Goal: Information Seeking & Learning: Learn about a topic

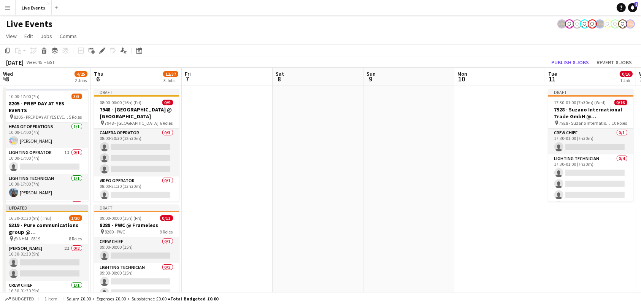
scroll to position [0, 317]
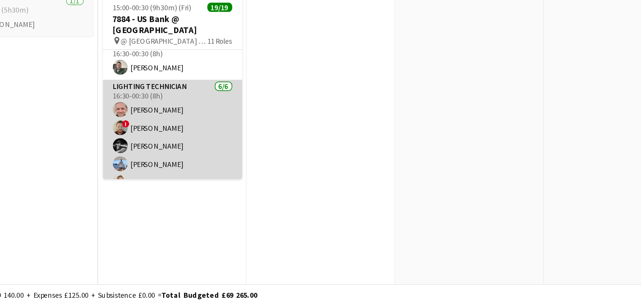
scroll to position [37, 0]
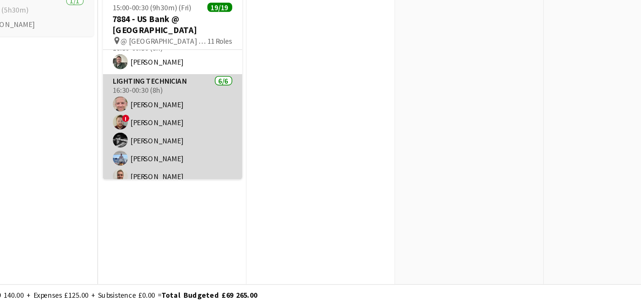
click at [185, 182] on app-card-role "Lighting Technician 6/6 16:30-00:30 (8h) Simon Brown ! Joey Byrne Charlie Meeha…" at bounding box center [192, 203] width 85 height 81
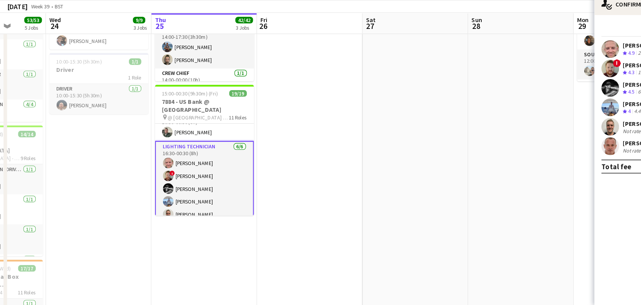
scroll to position [204, 0]
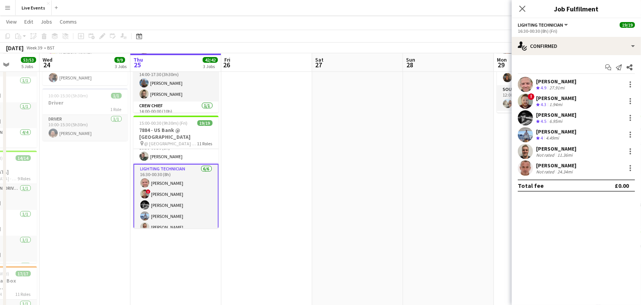
click at [521, 81] on app-user-avatar at bounding box center [525, 84] width 15 height 15
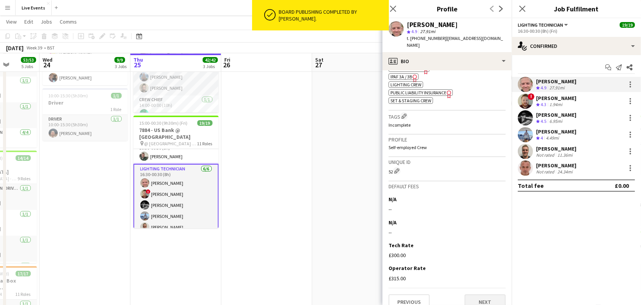
scroll to position [319, 0]
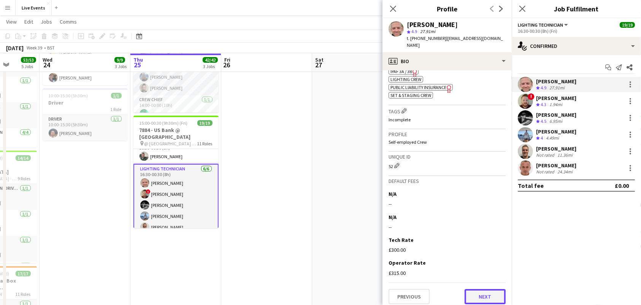
click at [471, 290] on button "Next" at bounding box center [484, 296] width 41 height 15
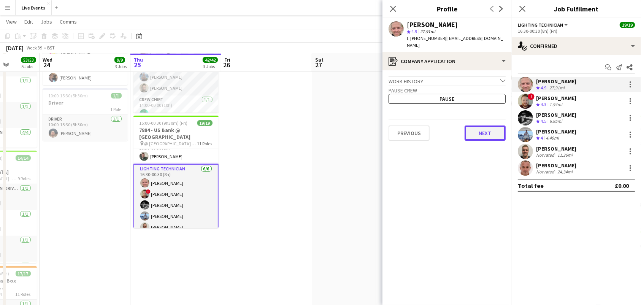
click at [481, 126] on button "Next" at bounding box center [484, 132] width 41 height 15
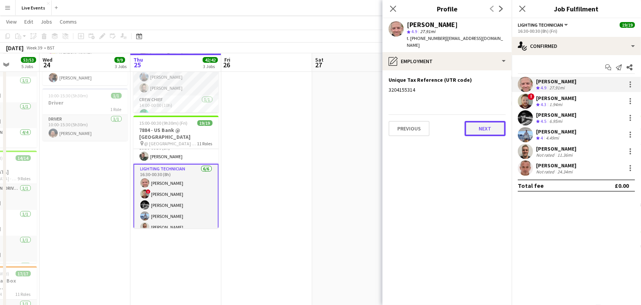
click at [481, 126] on button "Next" at bounding box center [484, 128] width 41 height 15
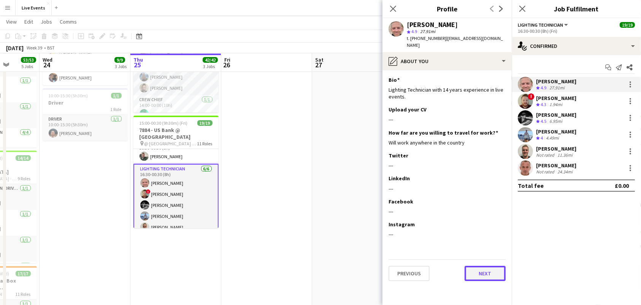
click at [486, 269] on button "Next" at bounding box center [484, 273] width 41 height 15
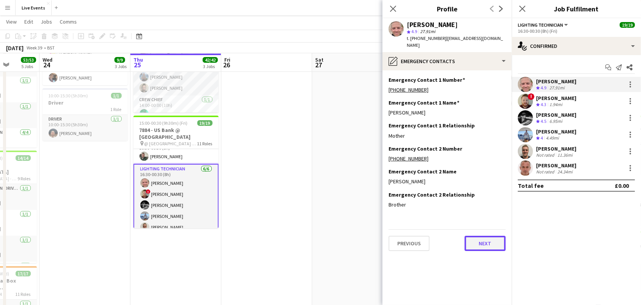
click at [481, 236] on button "Next" at bounding box center [484, 243] width 41 height 15
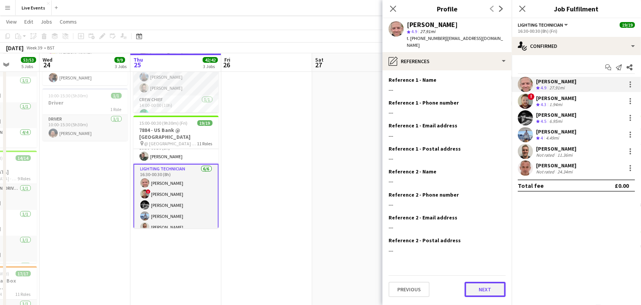
click at [475, 282] on button "Next" at bounding box center [484, 289] width 41 height 15
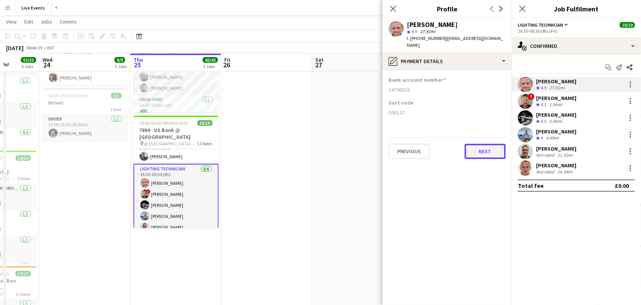
click at [472, 149] on button "Next" at bounding box center [484, 151] width 41 height 15
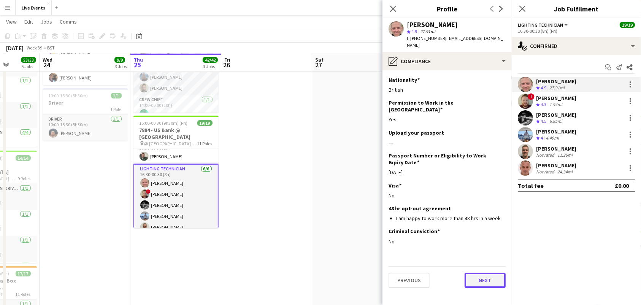
click at [476, 272] on button "Next" at bounding box center [484, 279] width 41 height 15
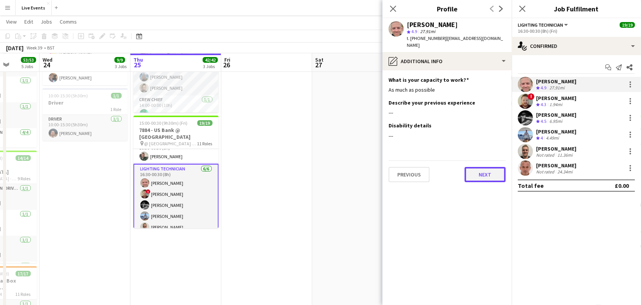
click at [475, 167] on button "Next" at bounding box center [484, 174] width 41 height 15
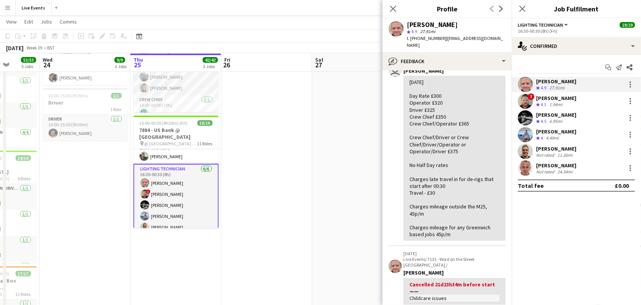
scroll to position [0, 0]
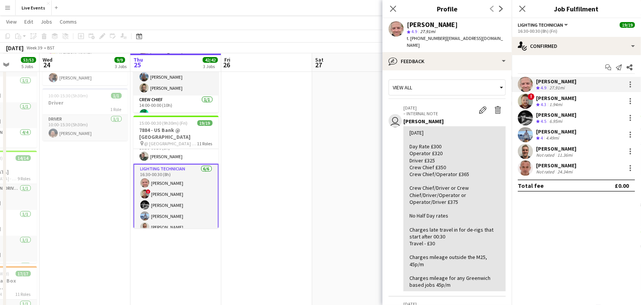
click at [529, 102] on app-user-avatar at bounding box center [525, 100] width 15 height 15
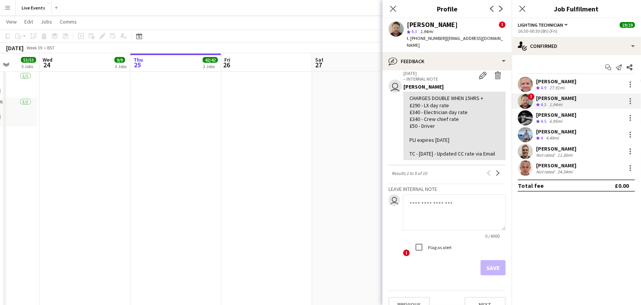
scroll to position [354, 0]
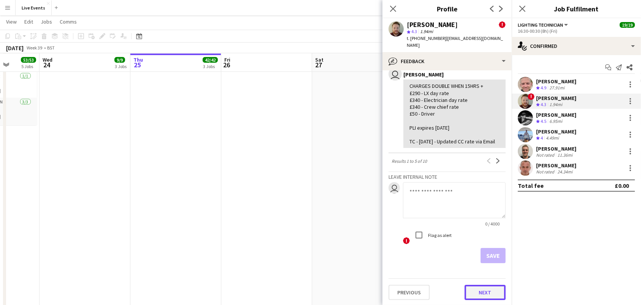
click at [474, 295] on button "Next" at bounding box center [484, 292] width 41 height 15
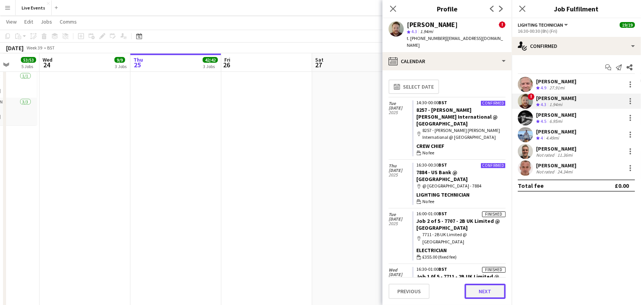
click at [474, 295] on button "Next" at bounding box center [484, 291] width 41 height 15
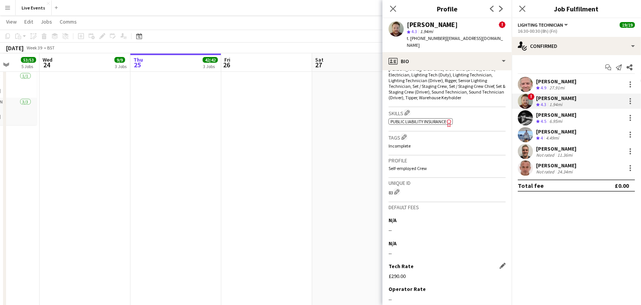
scroll to position [377, 0]
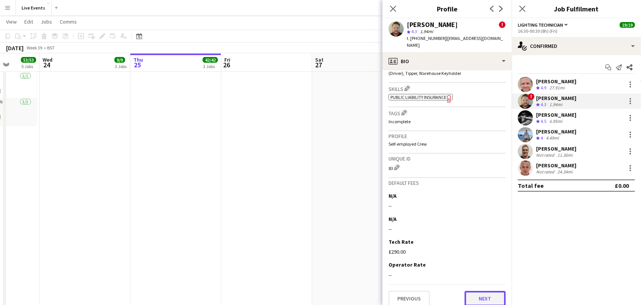
click at [476, 291] on button "Next" at bounding box center [484, 298] width 41 height 15
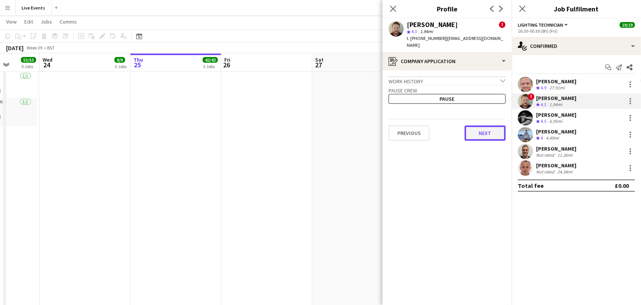
click at [480, 132] on button "Next" at bounding box center [484, 132] width 41 height 15
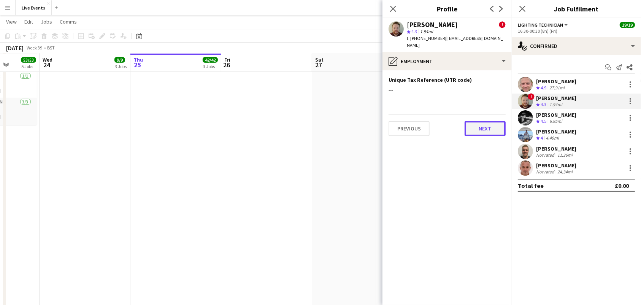
click at [483, 121] on button "Next" at bounding box center [484, 128] width 41 height 15
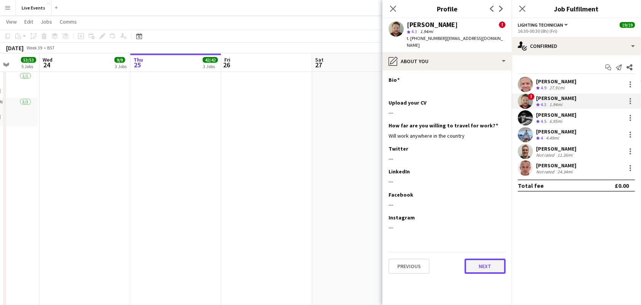
click at [485, 258] on button "Next" at bounding box center [484, 265] width 41 height 15
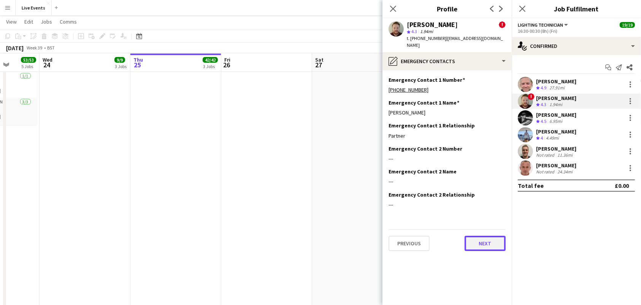
click at [483, 239] on button "Next" at bounding box center [484, 243] width 41 height 15
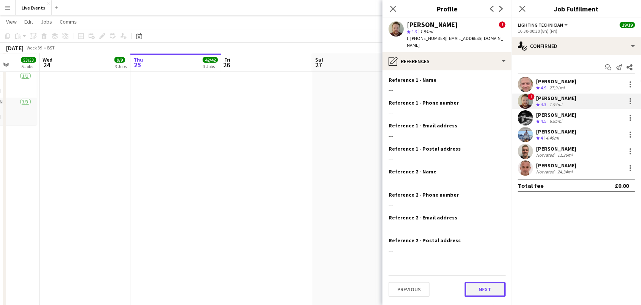
click at [478, 284] on button "Next" at bounding box center [484, 289] width 41 height 15
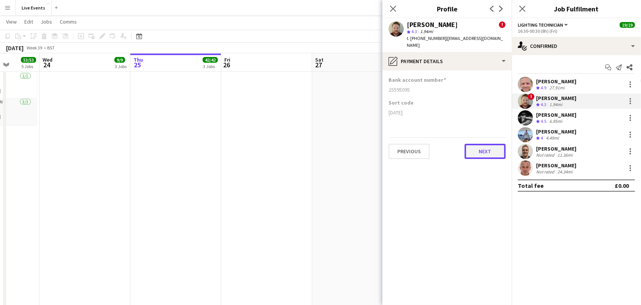
click at [483, 144] on button "Next" at bounding box center [484, 151] width 41 height 15
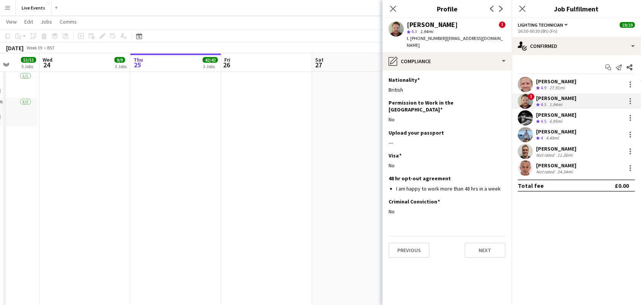
click at [484, 236] on div "Previous Next" at bounding box center [446, 247] width 117 height 22
click at [483, 242] on button "Next" at bounding box center [484, 249] width 41 height 15
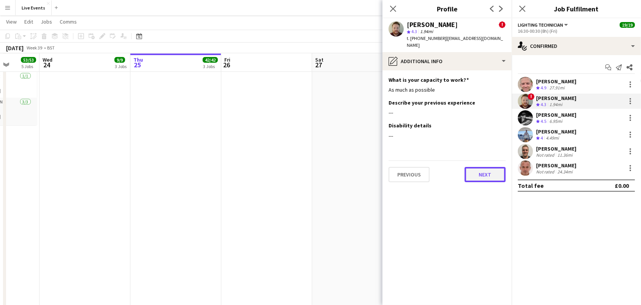
click at [487, 171] on button "Next" at bounding box center [484, 174] width 41 height 15
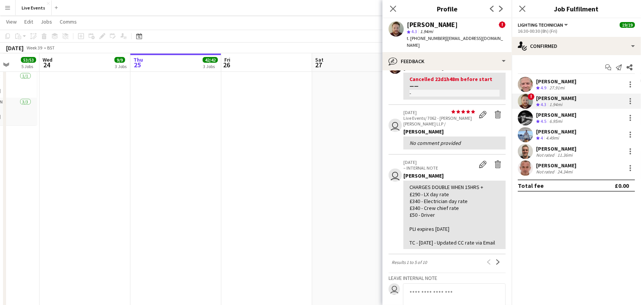
scroll to position [354, 0]
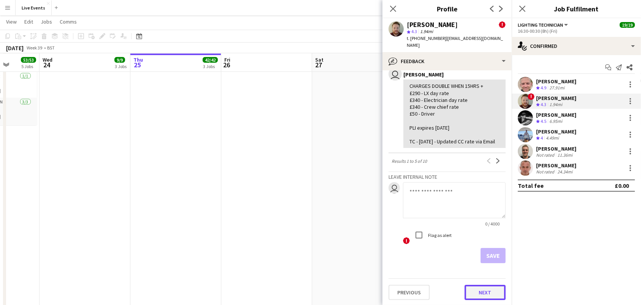
click at [475, 296] on button "Next" at bounding box center [484, 292] width 41 height 15
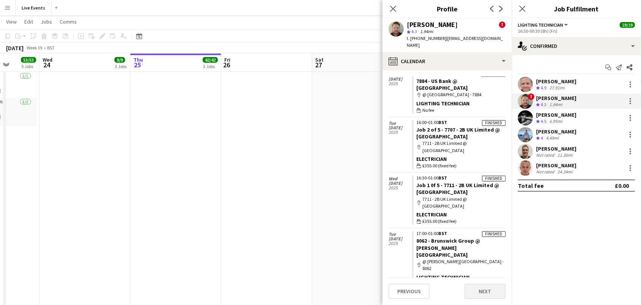
scroll to position [101, 0]
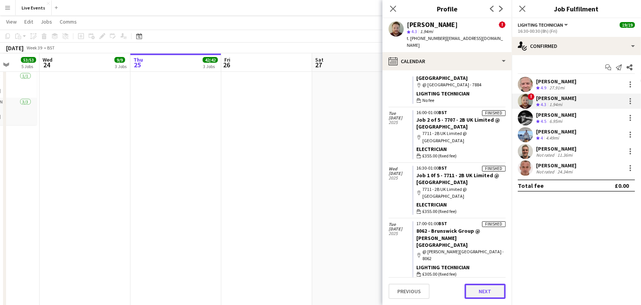
click at [485, 290] on button "Next" at bounding box center [484, 291] width 41 height 15
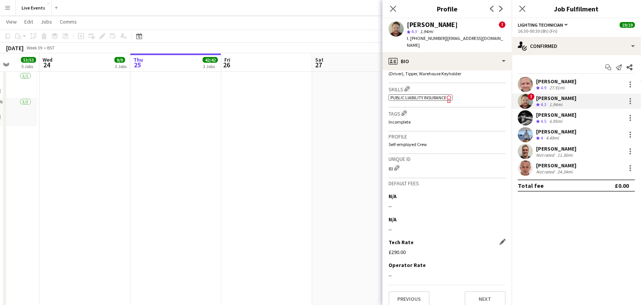
scroll to position [377, 0]
click at [479, 292] on button "Next" at bounding box center [484, 298] width 41 height 15
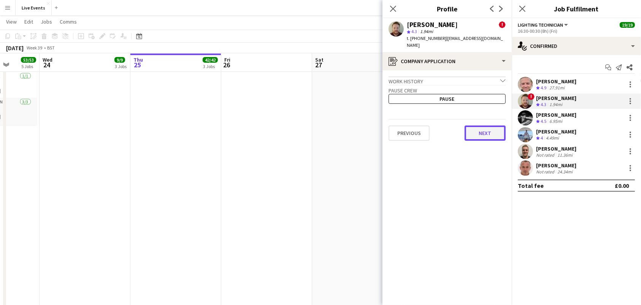
click at [483, 130] on button "Next" at bounding box center [484, 132] width 41 height 15
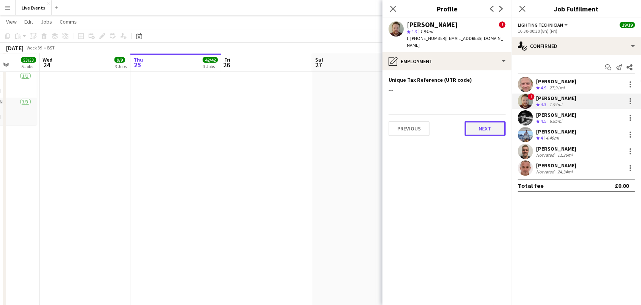
click at [483, 126] on button "Next" at bounding box center [484, 128] width 41 height 15
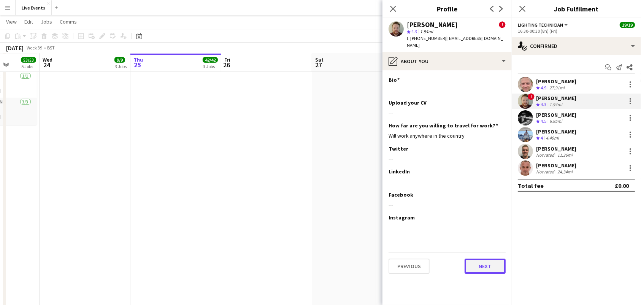
click at [486, 262] on button "Next" at bounding box center [484, 265] width 41 height 15
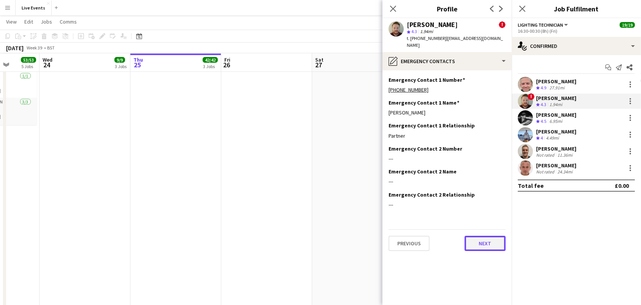
click at [482, 236] on button "Next" at bounding box center [484, 243] width 41 height 15
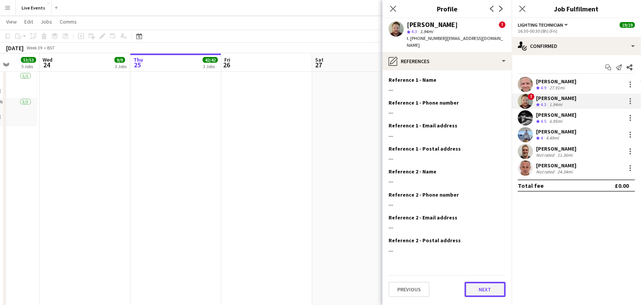
click at [483, 282] on button "Next" at bounding box center [484, 289] width 41 height 15
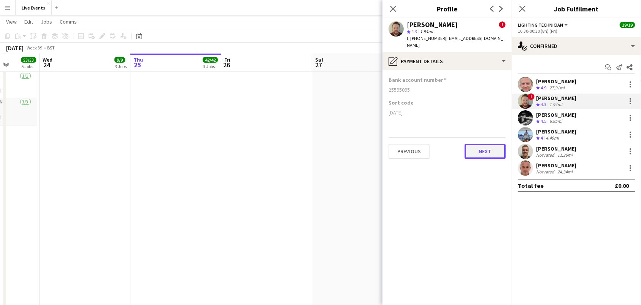
click at [479, 150] on button "Next" at bounding box center [484, 151] width 41 height 15
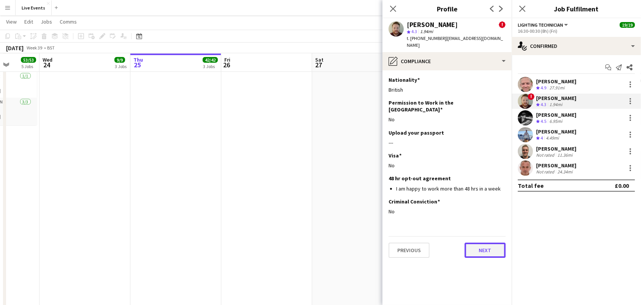
click at [488, 242] on button "Next" at bounding box center [484, 249] width 41 height 15
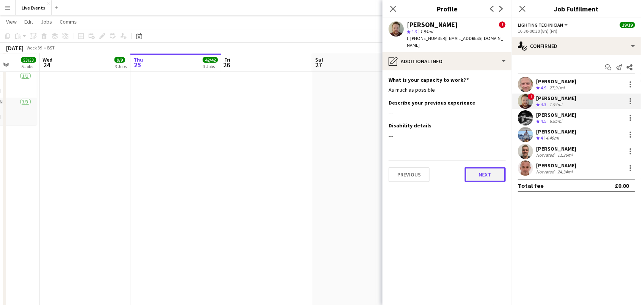
click at [485, 173] on button "Next" at bounding box center [484, 174] width 41 height 15
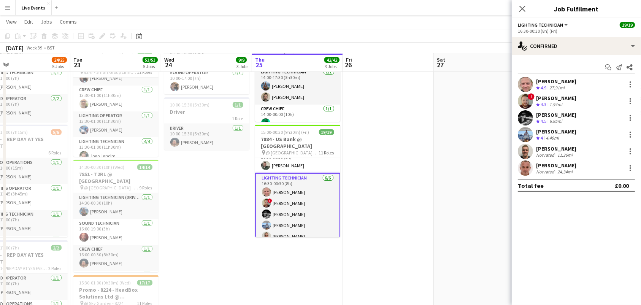
scroll to position [0, 298]
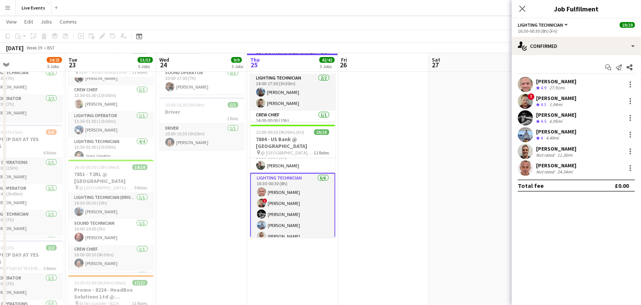
click at [527, 100] on app-user-avatar at bounding box center [525, 100] width 15 height 15
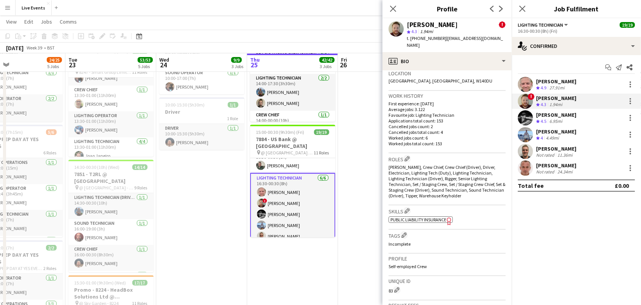
scroll to position [377, 0]
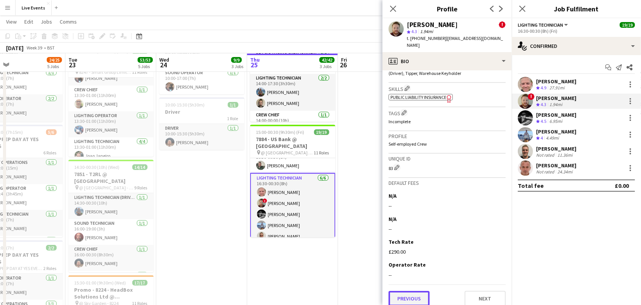
click at [401, 291] on button "Previous" at bounding box center [408, 298] width 41 height 15
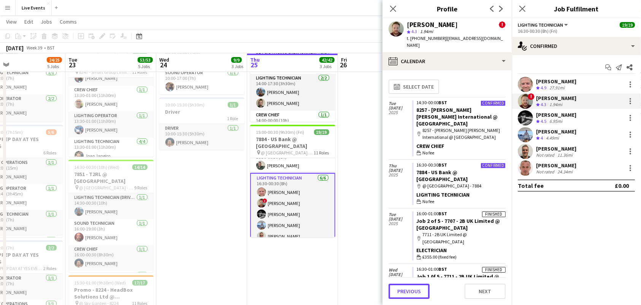
click at [401, 291] on button "Previous" at bounding box center [408, 291] width 41 height 15
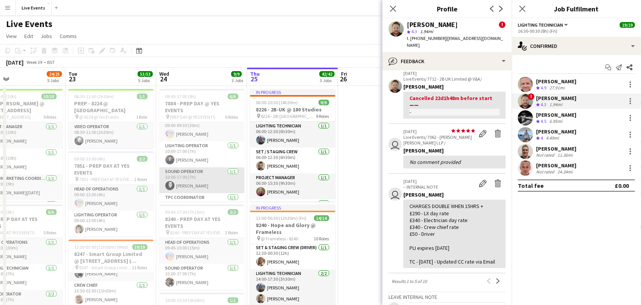
scroll to position [0, 0]
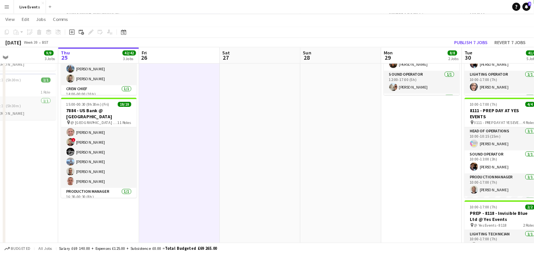
scroll to position [64, 0]
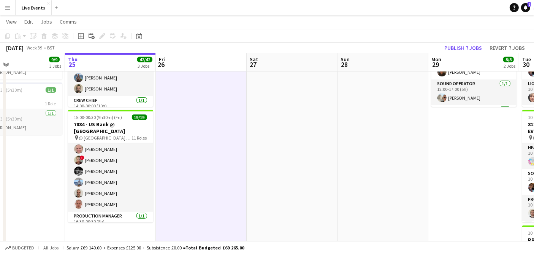
drag, startPoint x: 637, startPoint y: 0, endPoint x: 238, endPoint y: 33, distance: 401.1
click at [238, 33] on app-toolbar "Copy Paste Paste Ctrl+V Paste with crew Ctrl+Shift+V Paste linked Job Delete Gr…" at bounding box center [267, 36] width 534 height 13
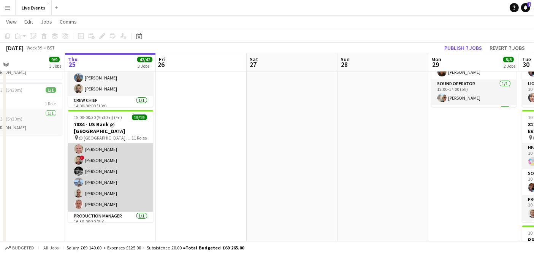
click at [103, 172] on app-card-role "Lighting Technician 6/6 16:30-00:30 (8h) Simon Brown ! Joey Byrne Charlie Meeha…" at bounding box center [110, 171] width 85 height 81
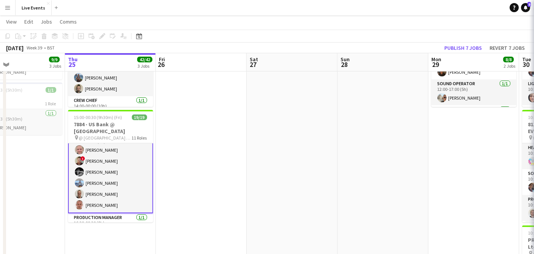
scroll to position [65, 0]
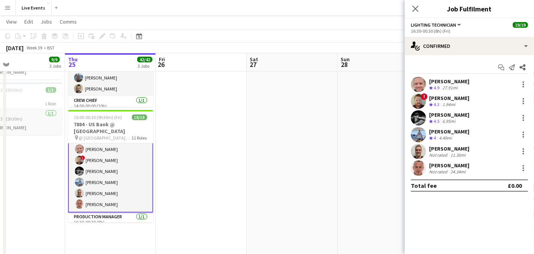
click at [421, 116] on app-user-avatar at bounding box center [418, 117] width 15 height 15
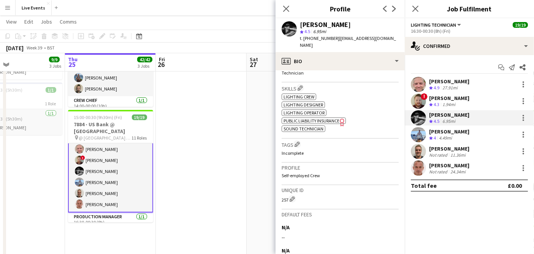
scroll to position [375, 0]
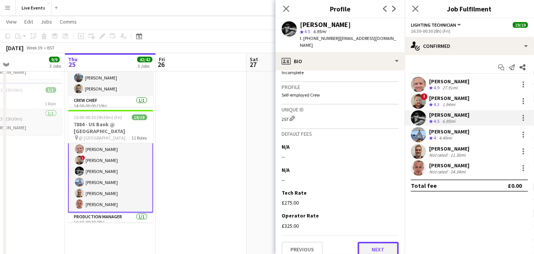
click at [369, 242] on button "Next" at bounding box center [378, 249] width 41 height 15
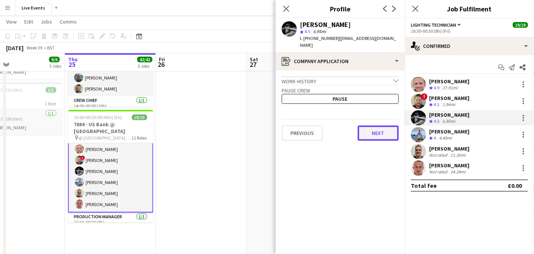
click at [381, 126] on button "Next" at bounding box center [378, 132] width 41 height 15
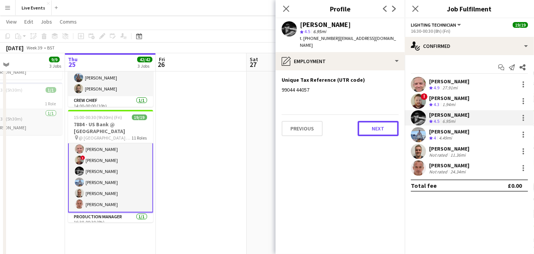
click at [381, 126] on button "Next" at bounding box center [378, 128] width 41 height 15
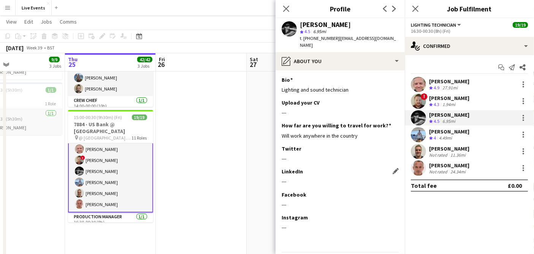
scroll to position [18, 0]
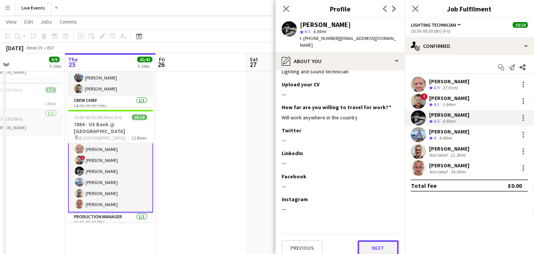
click at [369, 240] on button "Next" at bounding box center [378, 247] width 41 height 15
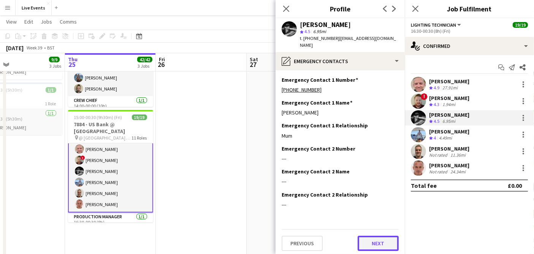
click at [368, 241] on button "Next" at bounding box center [378, 243] width 41 height 15
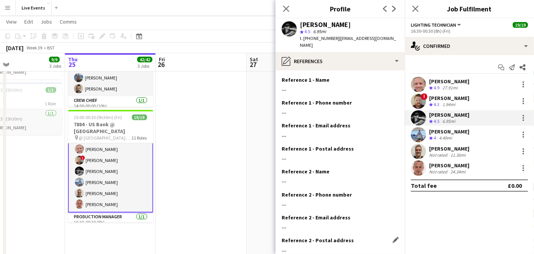
scroll to position [30, 0]
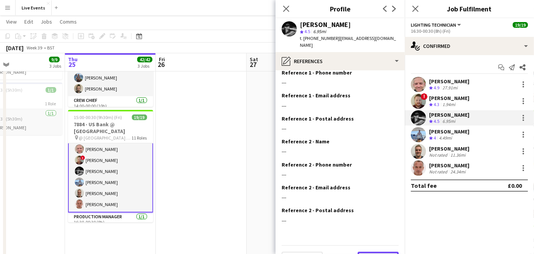
click at [378, 252] on button "Next" at bounding box center [378, 259] width 41 height 15
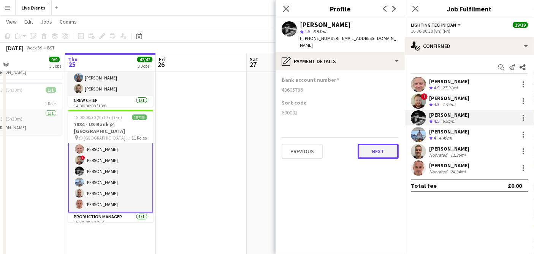
click at [373, 144] on button "Next" at bounding box center [378, 151] width 41 height 15
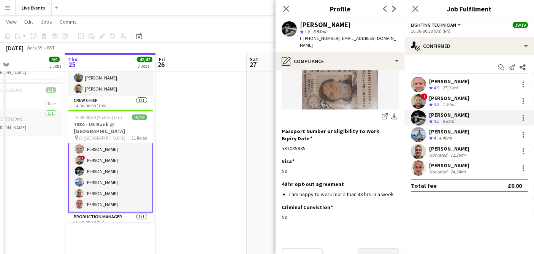
scroll to position [142, 0]
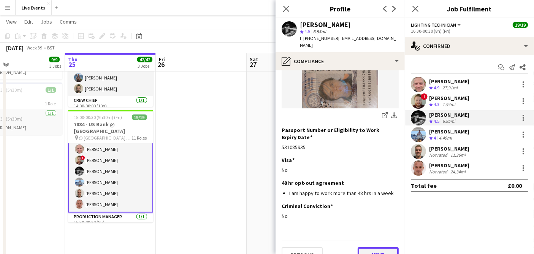
click at [369, 247] on button "Next" at bounding box center [378, 254] width 41 height 15
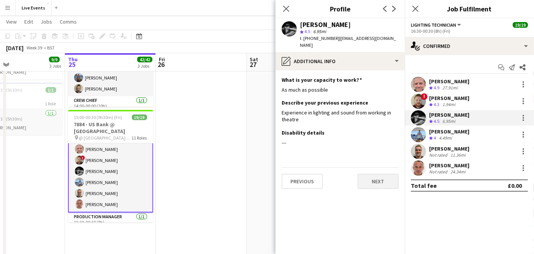
scroll to position [0, 0]
click at [380, 174] on button "Next" at bounding box center [378, 181] width 41 height 15
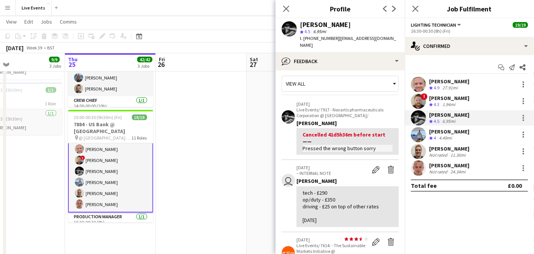
scroll to position [6, 0]
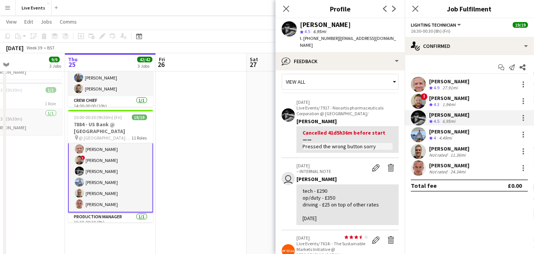
click at [293, 5] on div "Close pop-in" at bounding box center [286, 8] width 21 height 17
click at [284, 12] on icon "Close pop-in" at bounding box center [285, 8] width 7 height 7
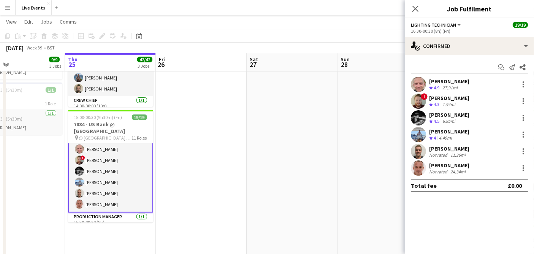
click at [417, 132] on app-user-avatar at bounding box center [418, 134] width 15 height 15
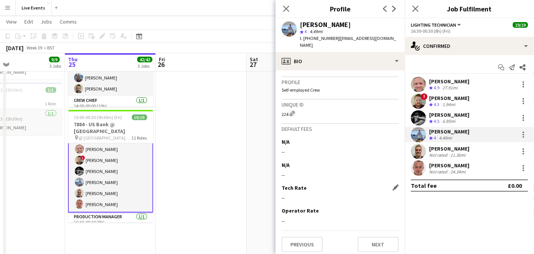
scroll to position [514, 0]
click at [366, 244] on button "Next" at bounding box center [378, 242] width 41 height 15
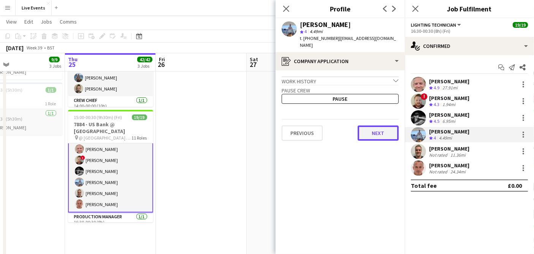
click at [382, 125] on button "Next" at bounding box center [378, 132] width 41 height 15
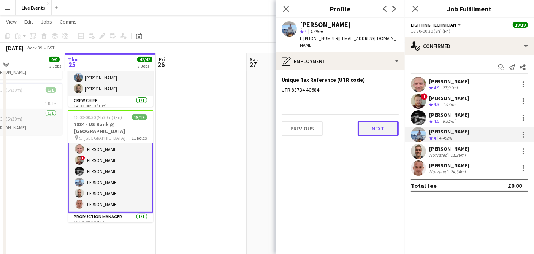
click at [374, 121] on button "Next" at bounding box center [378, 128] width 41 height 15
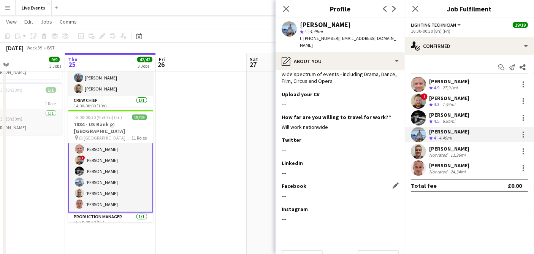
scroll to position [39, 0]
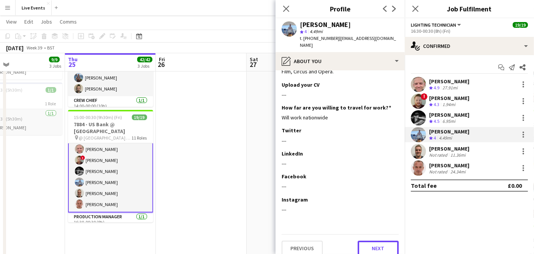
click at [358, 243] on button "Next" at bounding box center [378, 248] width 41 height 15
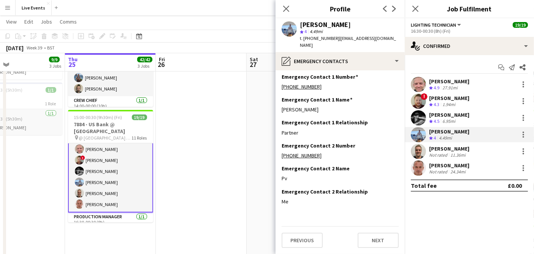
scroll to position [0, 0]
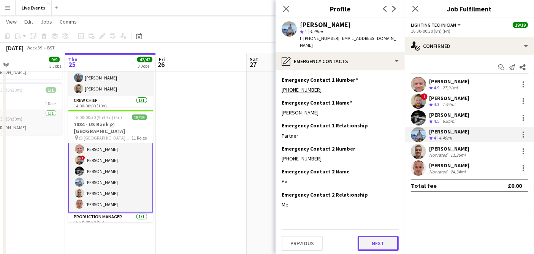
click at [368, 236] on button "Next" at bounding box center [378, 243] width 41 height 15
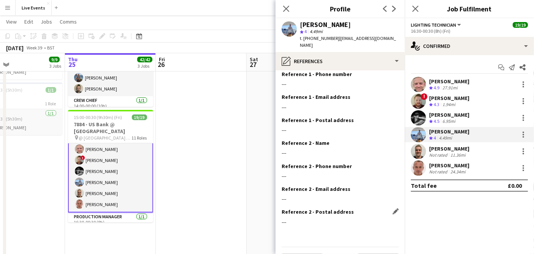
scroll to position [41, 0]
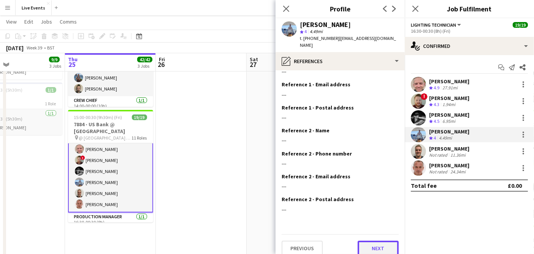
click at [379, 241] on button "Next" at bounding box center [378, 248] width 41 height 15
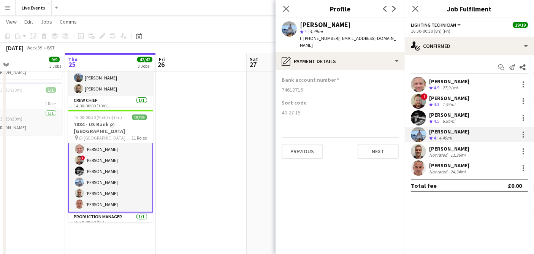
scroll to position [0, 0]
click at [370, 144] on button "Next" at bounding box center [378, 151] width 41 height 15
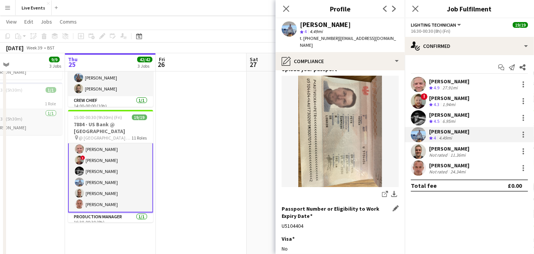
scroll to position [15, 0]
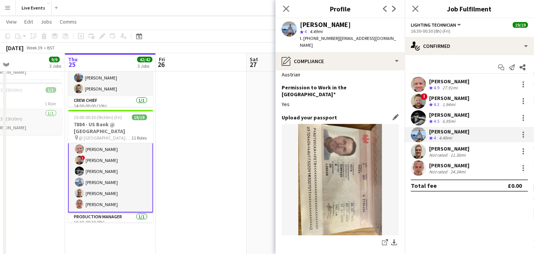
click at [323, 175] on img at bounding box center [340, 179] width 117 height 111
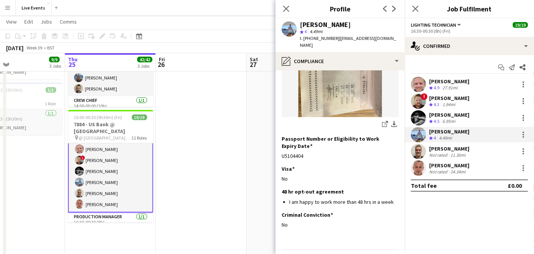
scroll to position [142, 0]
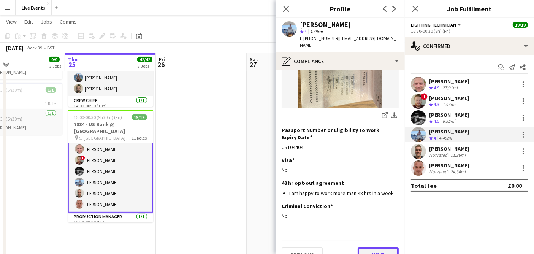
click at [371, 247] on button "Next" at bounding box center [378, 254] width 41 height 15
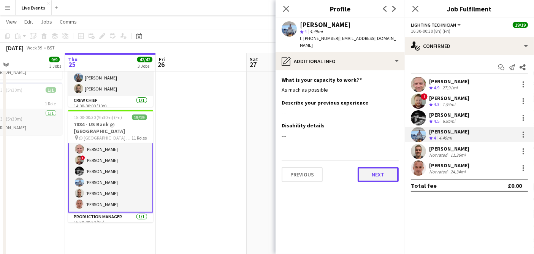
click at [374, 169] on button "Next" at bounding box center [378, 174] width 41 height 15
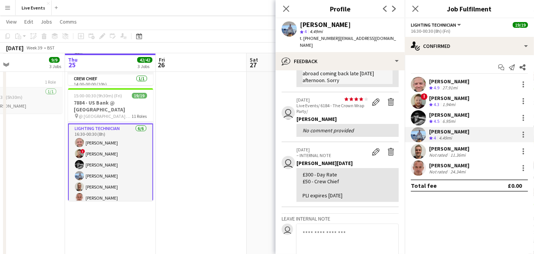
scroll to position [68, 0]
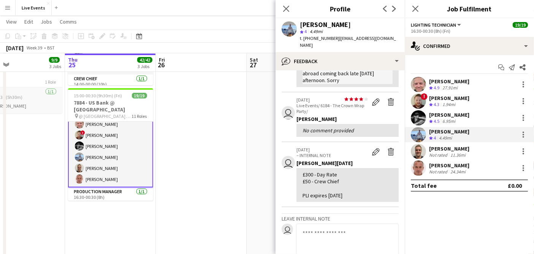
click at [419, 154] on app-user-avatar at bounding box center [418, 151] width 15 height 15
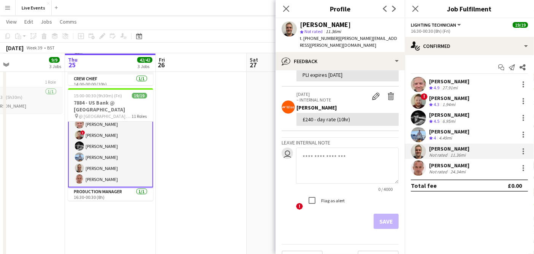
scroll to position [80, 0]
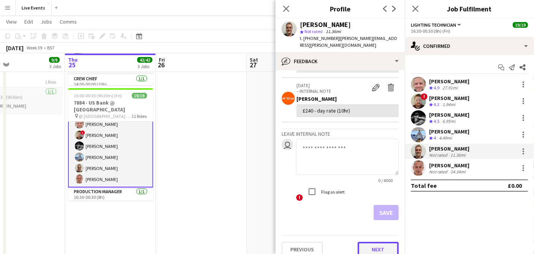
click at [361, 242] on button "Next" at bounding box center [378, 249] width 41 height 15
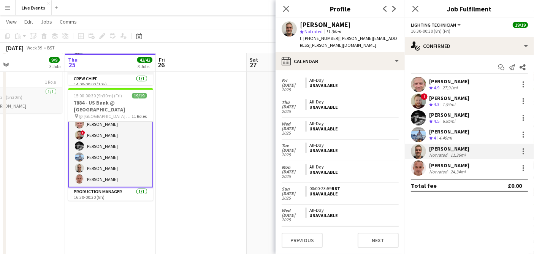
scroll to position [23, 0]
click at [364, 241] on button "Next" at bounding box center [378, 240] width 41 height 15
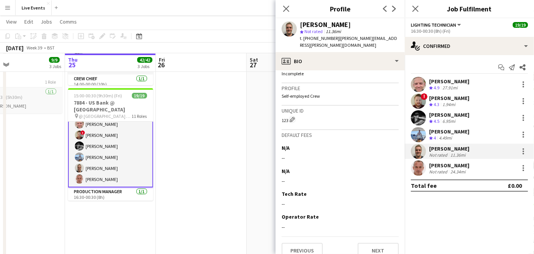
scroll to position [435, 0]
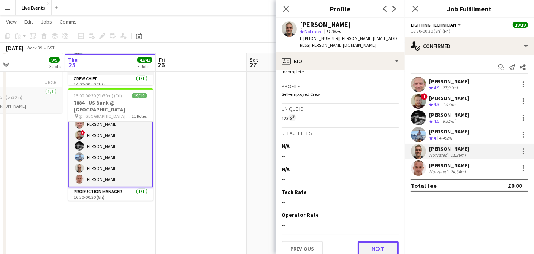
click at [372, 241] on button "Next" at bounding box center [378, 248] width 41 height 15
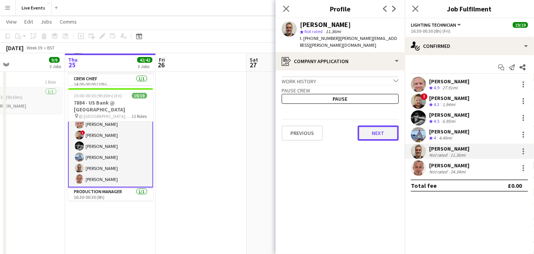
click at [382, 128] on button "Next" at bounding box center [378, 132] width 41 height 15
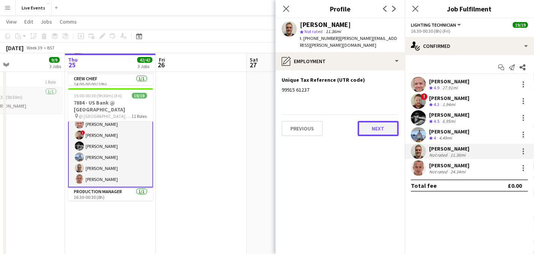
click at [383, 121] on button "Next" at bounding box center [378, 128] width 41 height 15
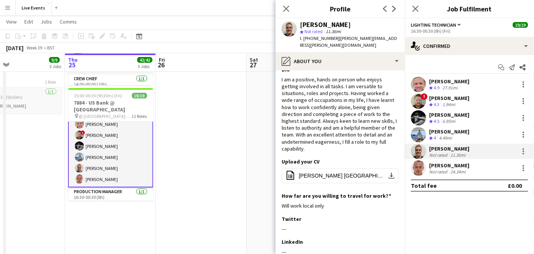
scroll to position [99, 0]
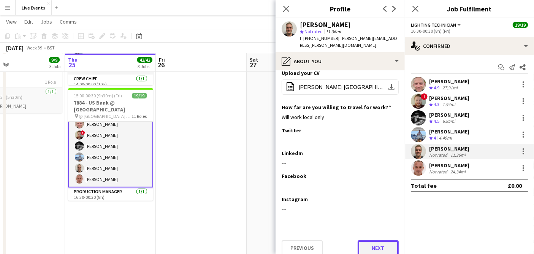
click at [375, 240] on button "Next" at bounding box center [378, 247] width 41 height 15
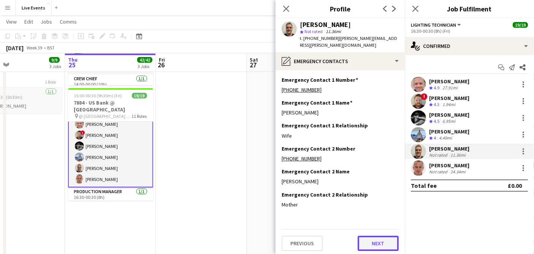
click at [375, 236] on button "Next" at bounding box center [378, 243] width 41 height 15
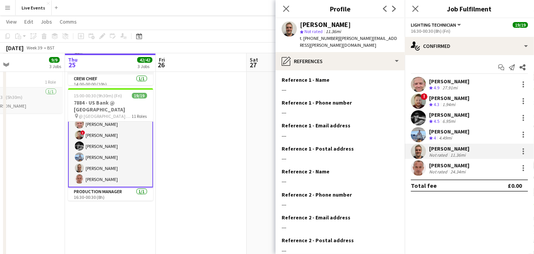
scroll to position [41, 0]
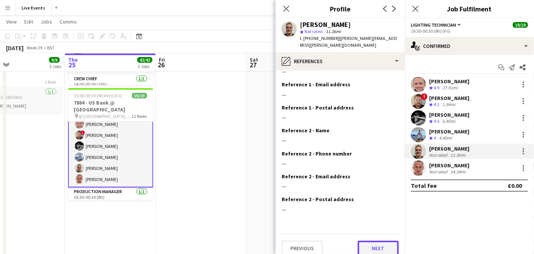
click at [373, 241] on button "Next" at bounding box center [378, 248] width 41 height 15
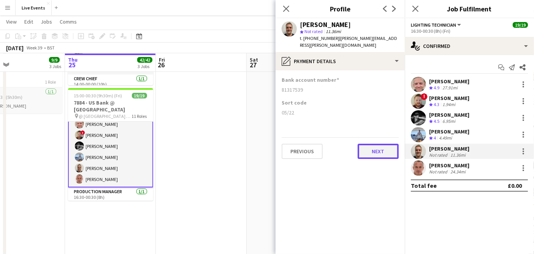
click at [371, 146] on button "Next" at bounding box center [378, 151] width 41 height 15
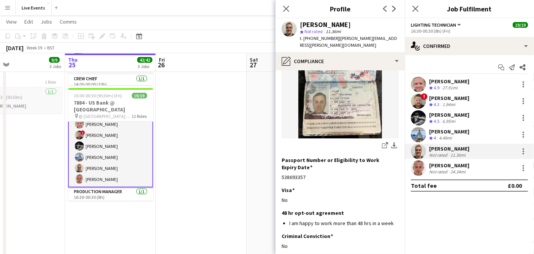
scroll to position [142, 0]
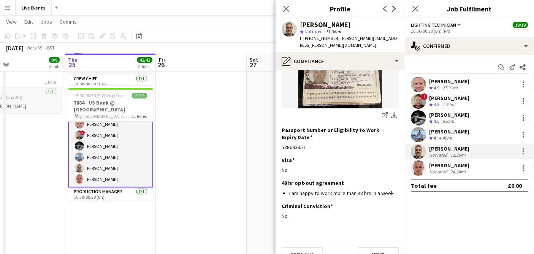
click at [369, 241] on div "Previous Next" at bounding box center [340, 252] width 117 height 22
click at [367, 247] on button "Next" at bounding box center [378, 254] width 41 height 15
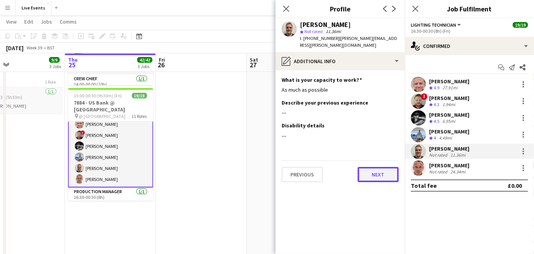
click at [377, 172] on button "Next" at bounding box center [378, 174] width 41 height 15
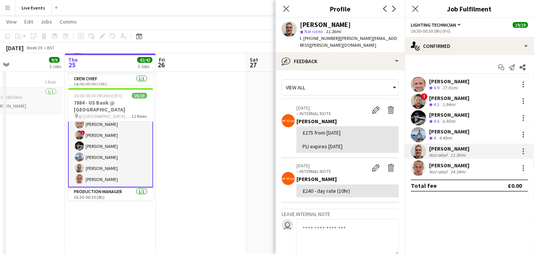
click at [421, 171] on app-user-avatar at bounding box center [418, 167] width 15 height 15
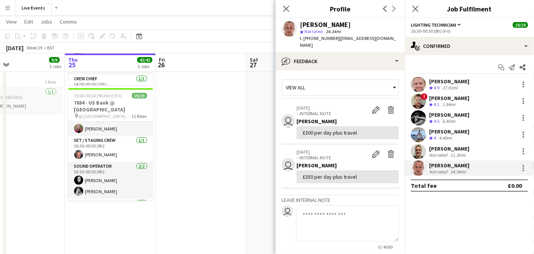
scroll to position [172, 0]
click at [412, 154] on app-user-avatar at bounding box center [418, 151] width 15 height 15
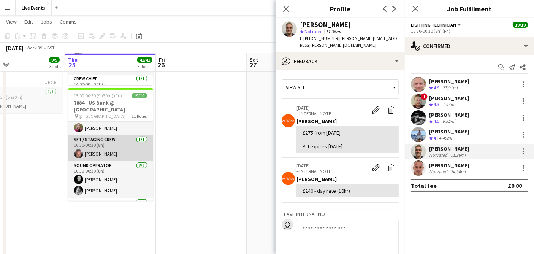
click at [76, 154] on app-user-avatar at bounding box center [78, 153] width 9 height 9
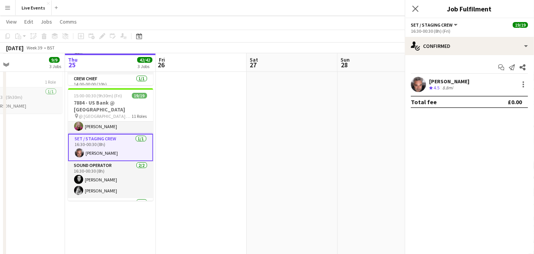
scroll to position [171, 0]
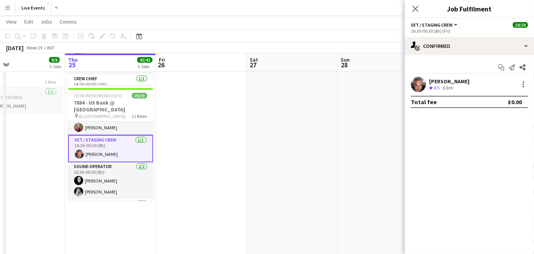
click at [419, 88] on app-user-avatar at bounding box center [418, 84] width 15 height 15
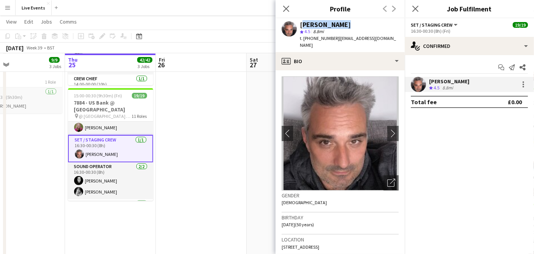
drag, startPoint x: 344, startPoint y: 25, endPoint x: 300, endPoint y: 24, distance: 43.7
click at [300, 24] on div "Damien Child" at bounding box center [349, 24] width 99 height 7
copy div "Damien Child"
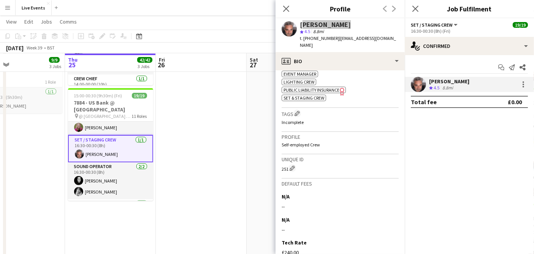
scroll to position [355, 0]
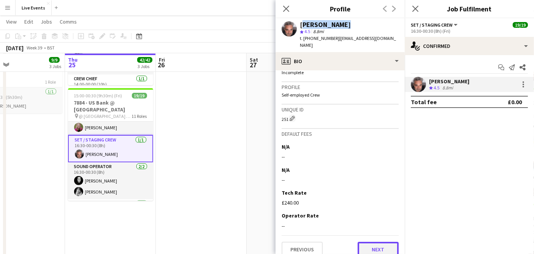
click at [370, 242] on button "Next" at bounding box center [378, 249] width 41 height 15
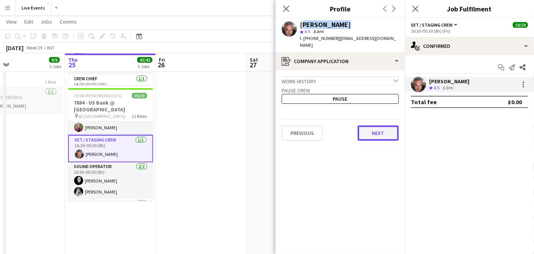
click at [373, 125] on button "Next" at bounding box center [378, 132] width 41 height 15
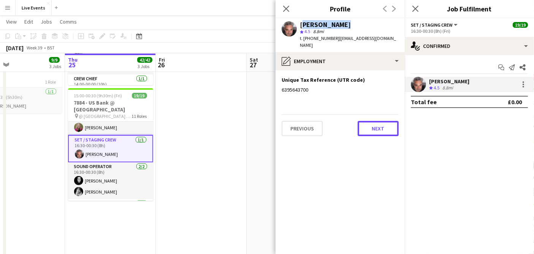
click at [373, 125] on button "Next" at bounding box center [378, 128] width 41 height 15
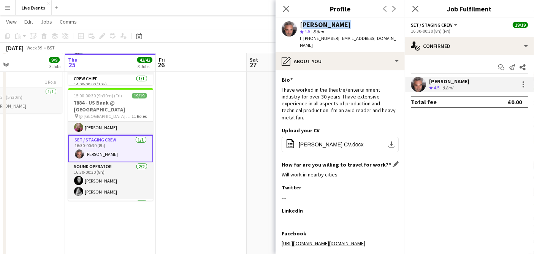
scroll to position [57, 0]
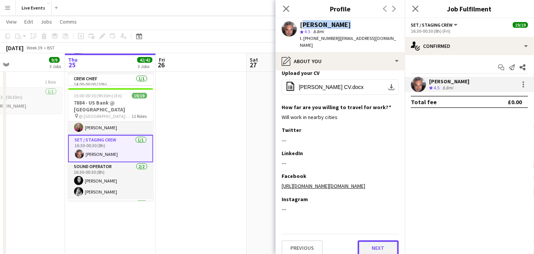
click at [363, 240] on button "Next" at bounding box center [378, 247] width 41 height 15
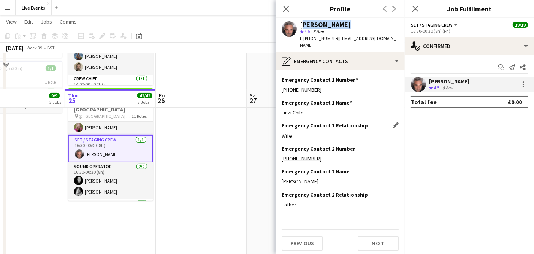
scroll to position [278, 0]
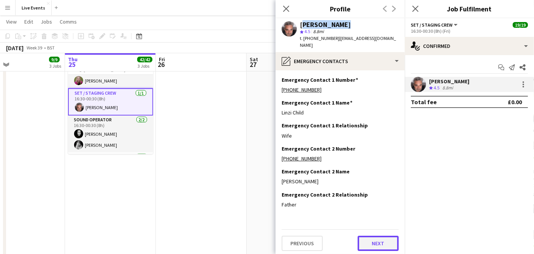
click at [376, 236] on button "Next" at bounding box center [378, 243] width 41 height 15
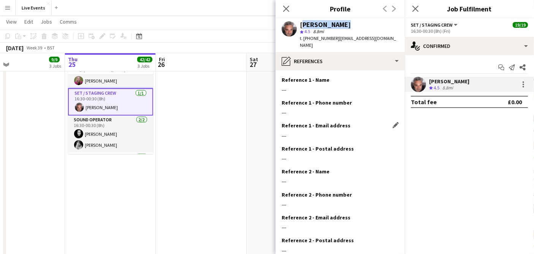
scroll to position [41, 0]
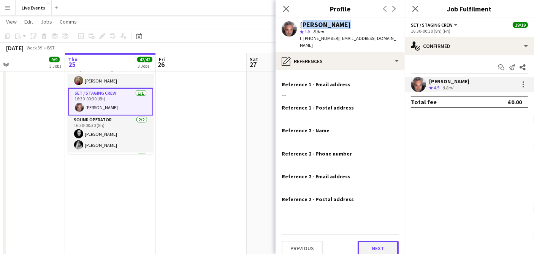
click at [366, 242] on button "Next" at bounding box center [378, 248] width 41 height 15
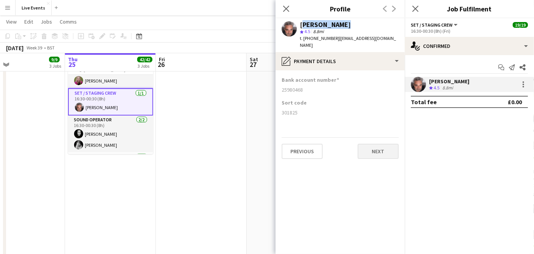
scroll to position [0, 0]
click at [383, 145] on button "Next" at bounding box center [378, 151] width 41 height 15
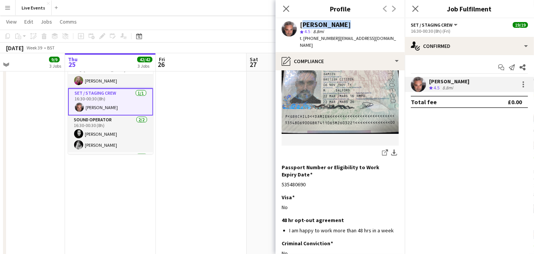
scroll to position [142, 0]
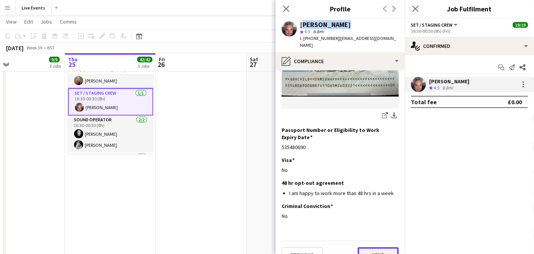
click at [380, 247] on button "Next" at bounding box center [378, 254] width 41 height 15
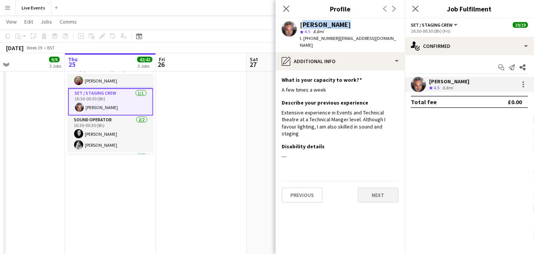
scroll to position [0, 0]
click at [374, 187] on button "Next" at bounding box center [378, 194] width 41 height 15
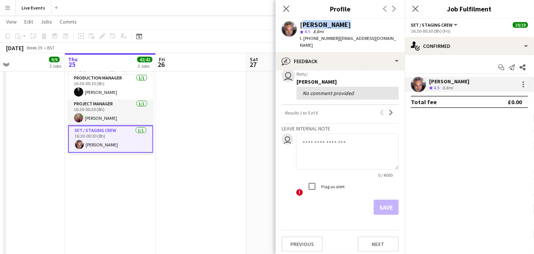
scroll to position [289, 0]
click at [372, 239] on button "Next" at bounding box center [378, 243] width 41 height 15
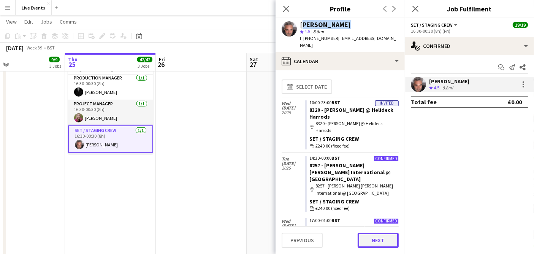
click at [372, 238] on button "Next" at bounding box center [378, 240] width 41 height 15
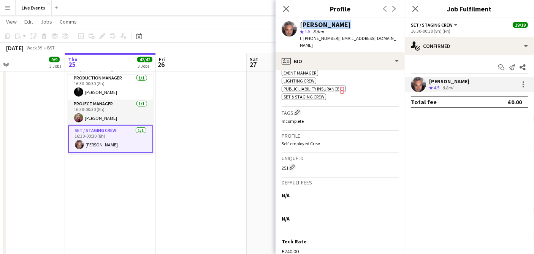
scroll to position [355, 0]
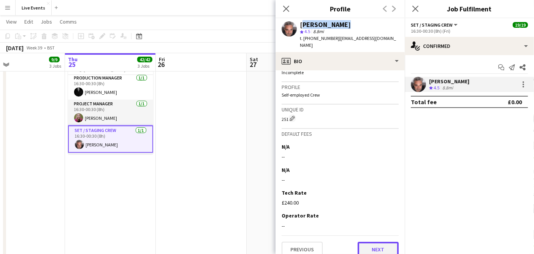
click at [380, 242] on button "Next" at bounding box center [378, 249] width 41 height 15
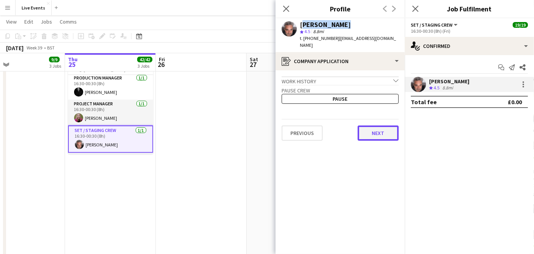
drag, startPoint x: 368, startPoint y: 130, endPoint x: 361, endPoint y: 125, distance: 8.4
click at [361, 125] on button "Next" at bounding box center [378, 132] width 41 height 15
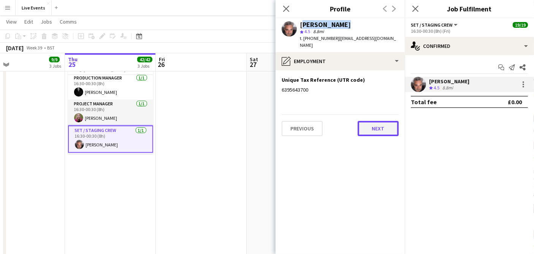
click at [361, 125] on button "Next" at bounding box center [378, 128] width 41 height 15
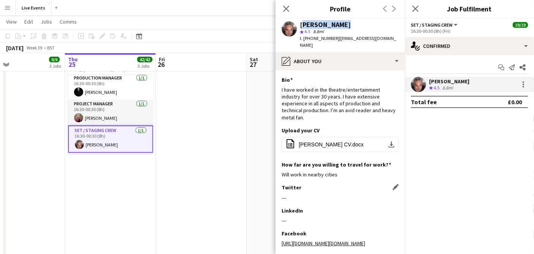
scroll to position [57, 0]
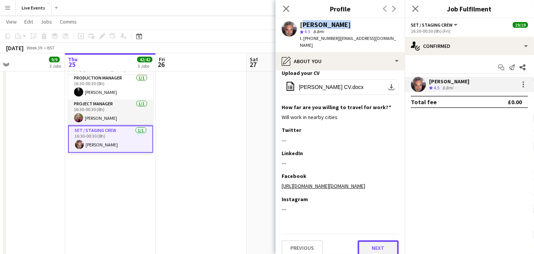
click at [372, 243] on button "Next" at bounding box center [378, 247] width 41 height 15
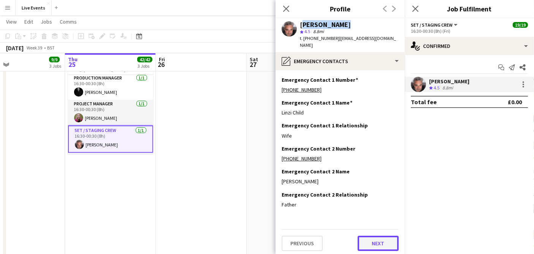
click at [375, 237] on button "Next" at bounding box center [378, 243] width 41 height 15
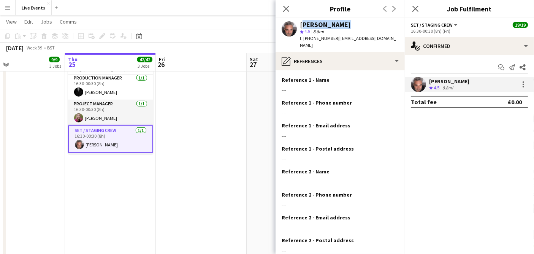
scroll to position [41, 0]
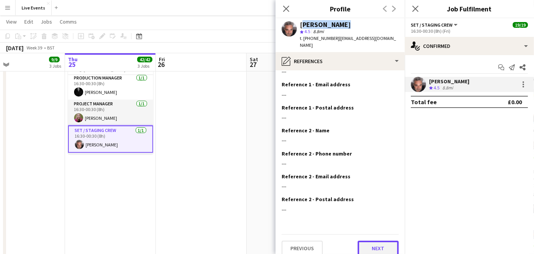
click at [375, 241] on button "Next" at bounding box center [378, 248] width 41 height 15
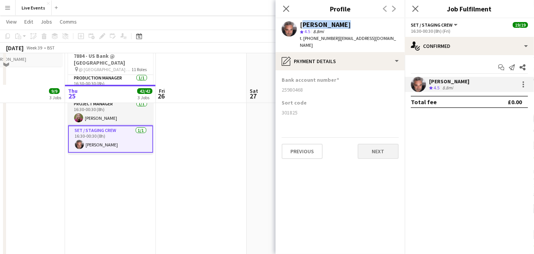
scroll to position [340, 0]
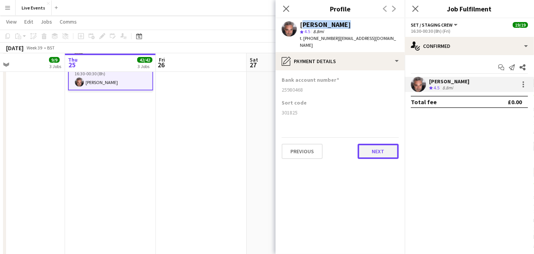
click at [372, 145] on button "Next" at bounding box center [378, 151] width 41 height 15
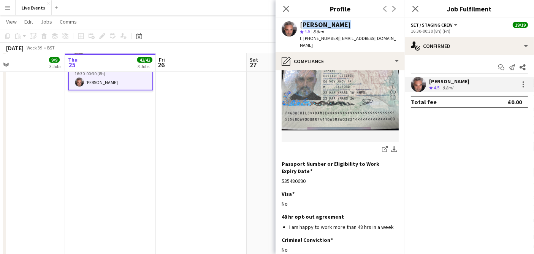
scroll to position [142, 0]
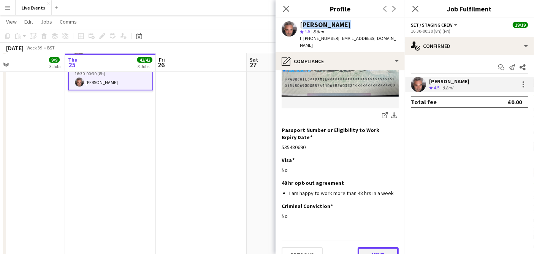
click at [372, 247] on button "Next" at bounding box center [378, 254] width 41 height 15
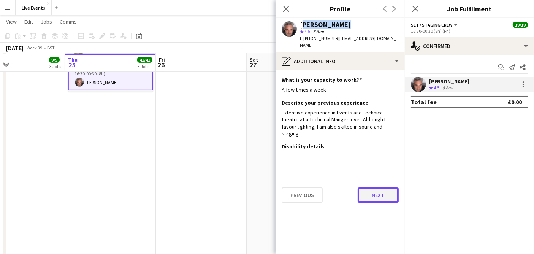
click at [373, 187] on button "Next" at bounding box center [378, 194] width 41 height 15
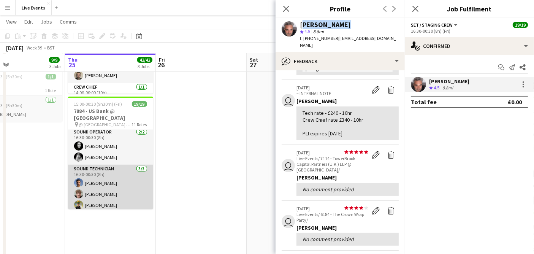
scroll to position [0, 298]
drag, startPoint x: 98, startPoint y: 184, endPoint x: 82, endPoint y: 180, distance: 16.0
click at [82, 180] on app-user-avatar at bounding box center [78, 182] width 9 height 9
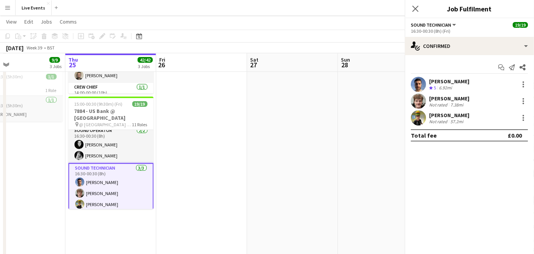
scroll to position [213, 0]
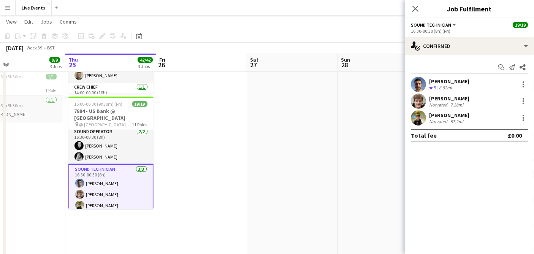
click at [419, 81] on app-user-avatar at bounding box center [418, 84] width 15 height 15
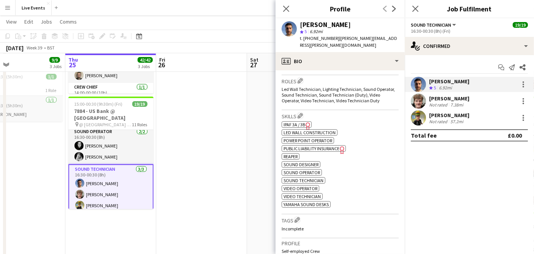
scroll to position [401, 0]
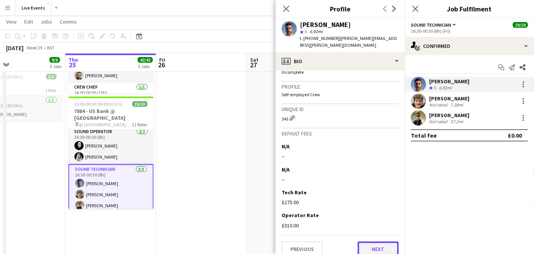
click at [372, 246] on button "Next" at bounding box center [378, 248] width 41 height 15
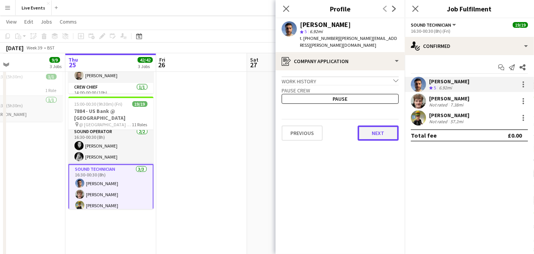
click at [380, 125] on button "Next" at bounding box center [378, 132] width 41 height 15
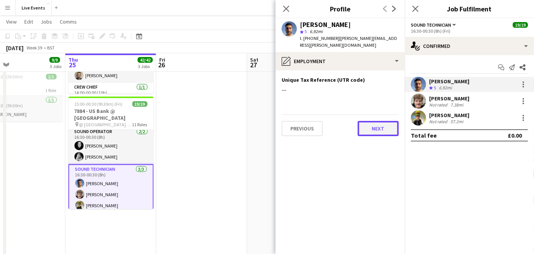
drag, startPoint x: 380, startPoint y: 121, endPoint x: 369, endPoint y: 122, distance: 10.3
click at [369, 122] on button "Next" at bounding box center [378, 128] width 41 height 15
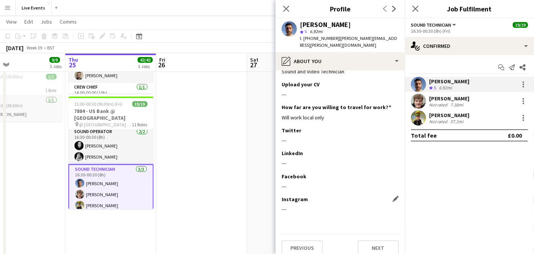
scroll to position [18, 0]
click at [360, 244] on button "Next" at bounding box center [378, 247] width 41 height 15
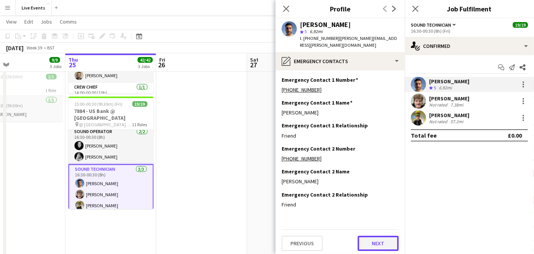
click at [368, 236] on button "Next" at bounding box center [378, 243] width 41 height 15
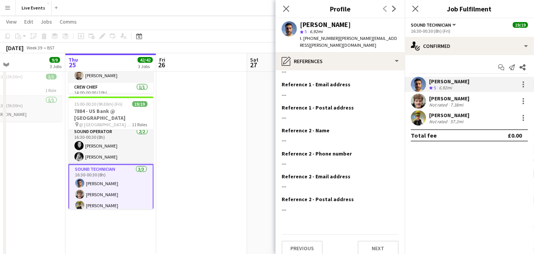
scroll to position [41, 0]
click at [358, 241] on button "Next" at bounding box center [378, 248] width 41 height 15
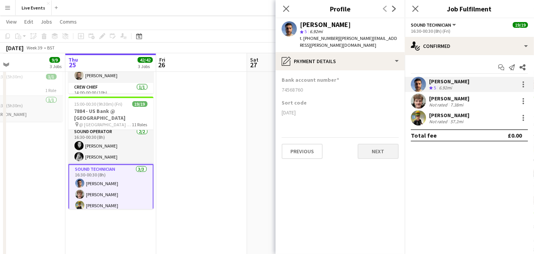
scroll to position [0, 0]
click at [371, 146] on button "Next" at bounding box center [378, 151] width 41 height 15
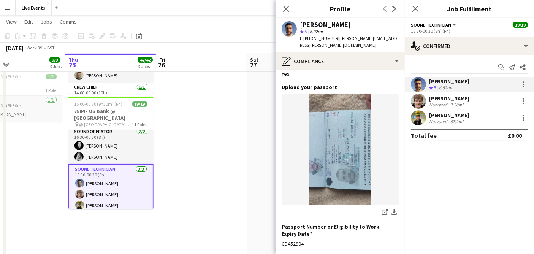
scroll to position [142, 0]
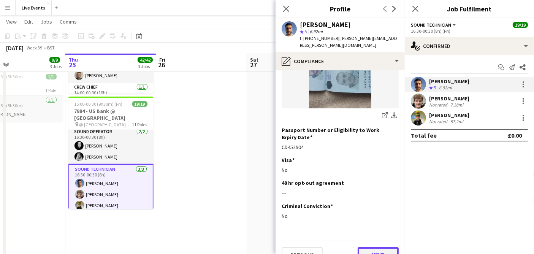
click at [372, 247] on button "Next" at bounding box center [378, 254] width 41 height 15
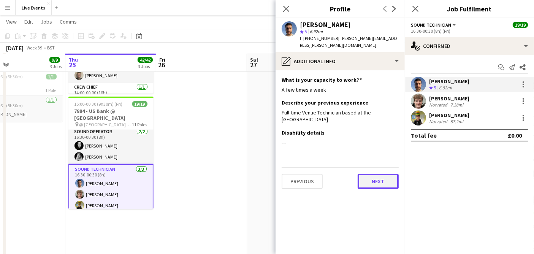
click at [375, 177] on button "Next" at bounding box center [378, 181] width 41 height 15
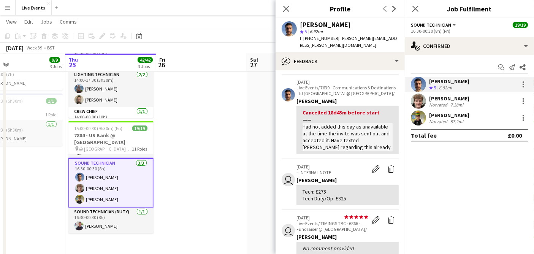
scroll to position [244, 0]
click at [420, 100] on app-user-avatar at bounding box center [418, 100] width 15 height 15
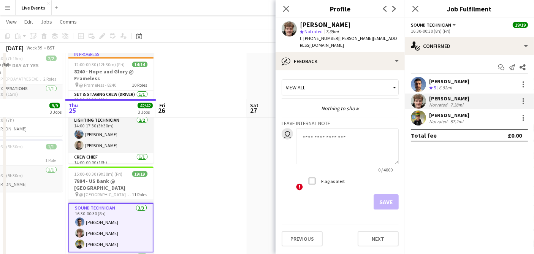
scroll to position [153, 0]
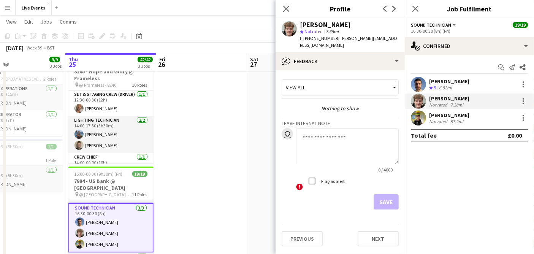
click at [446, 125] on app-confirmed-crew "Jorge Varandas Crew rating 5 6.92mi James Tillen Not rated 7.38mi Max Bishop No…" at bounding box center [469, 109] width 129 height 65
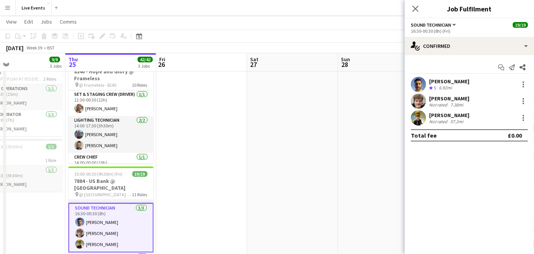
click at [444, 123] on div "Not rated" at bounding box center [439, 122] width 20 height 6
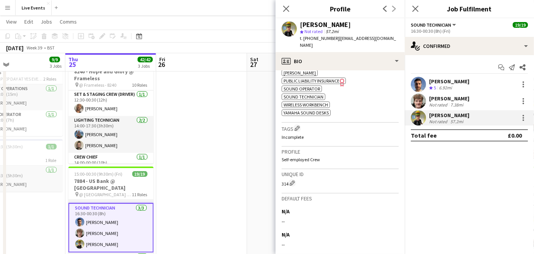
scroll to position [366, 0]
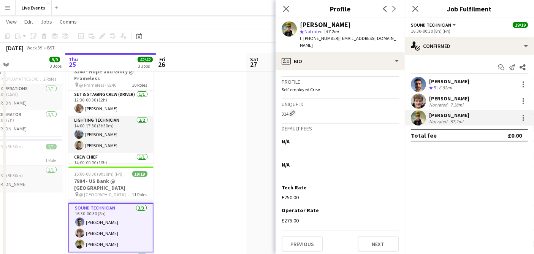
click at [363, 231] on div "Previous Next" at bounding box center [340, 241] width 117 height 22
click at [366, 241] on button "Next" at bounding box center [378, 243] width 41 height 15
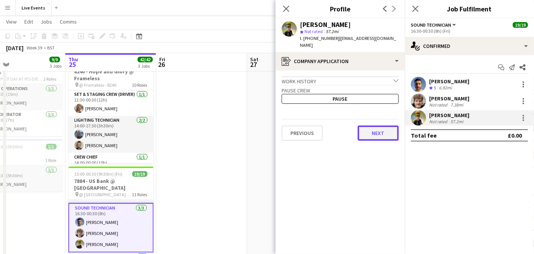
click at [379, 125] on button "Next" at bounding box center [378, 132] width 41 height 15
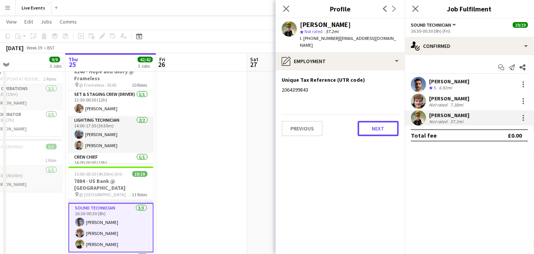
click at [379, 124] on button "Next" at bounding box center [378, 128] width 41 height 15
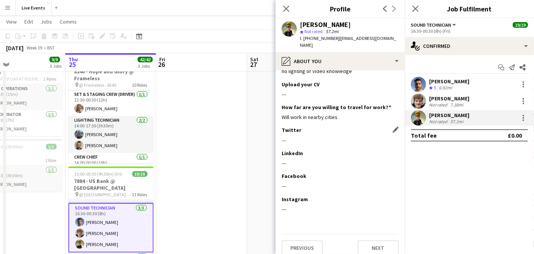
scroll to position [73, 0]
click at [372, 244] on button "Next" at bounding box center [378, 248] width 41 height 15
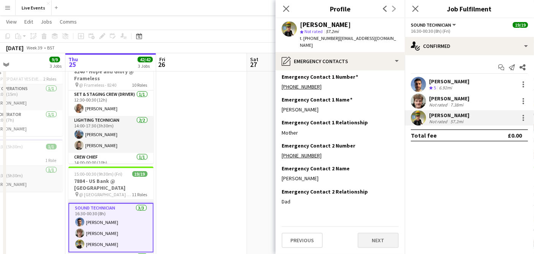
scroll to position [0, 0]
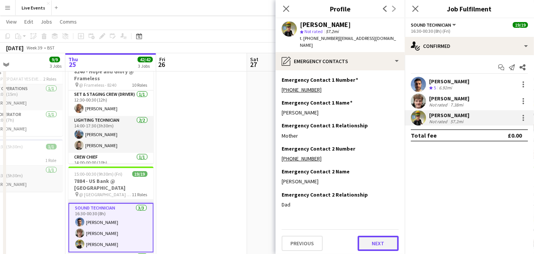
click at [373, 236] on button "Next" at bounding box center [378, 243] width 41 height 15
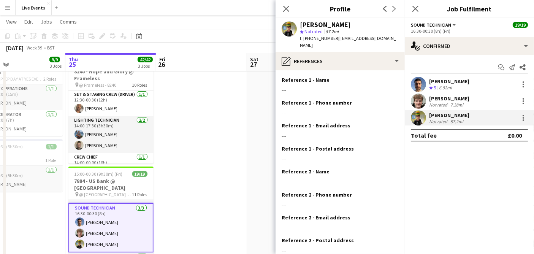
scroll to position [41, 0]
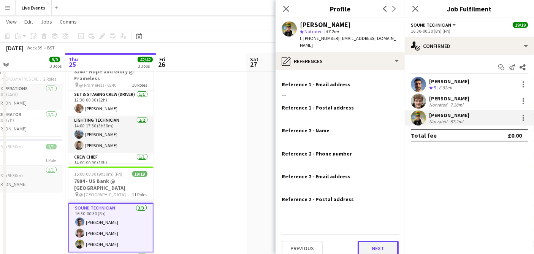
click at [369, 241] on button "Next" at bounding box center [378, 248] width 41 height 15
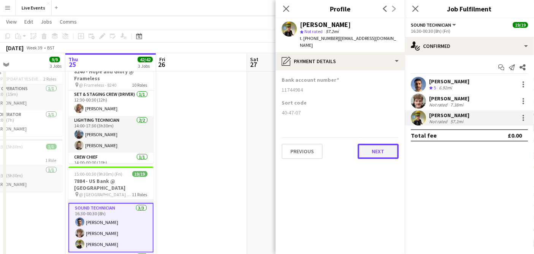
click at [375, 144] on button "Next" at bounding box center [378, 151] width 41 height 15
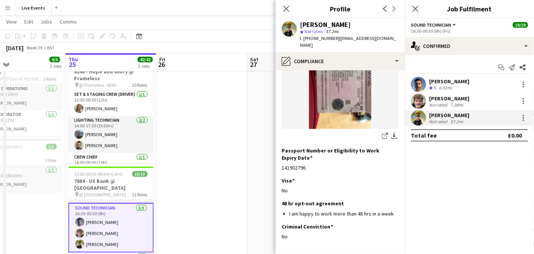
scroll to position [142, 0]
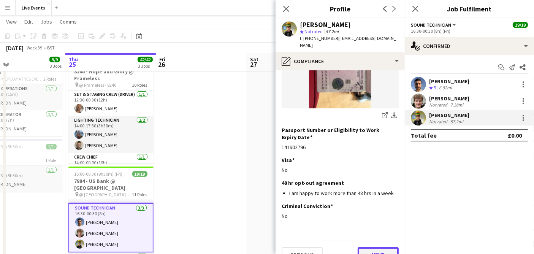
click at [363, 247] on button "Next" at bounding box center [378, 254] width 41 height 15
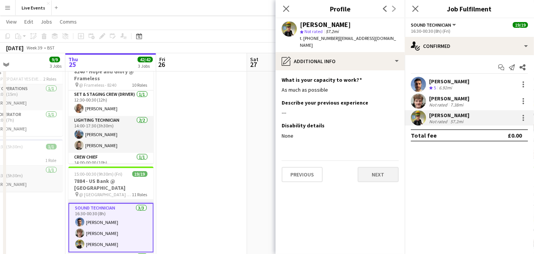
scroll to position [0, 0]
click at [380, 168] on button "Next" at bounding box center [378, 174] width 41 height 15
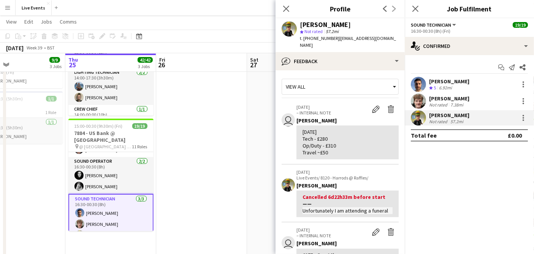
scroll to position [206, 0]
click at [286, 11] on icon "Close pop-in" at bounding box center [285, 8] width 7 height 7
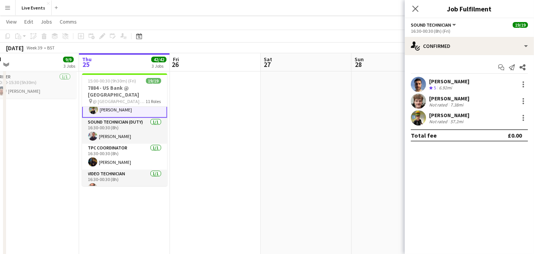
scroll to position [294, 0]
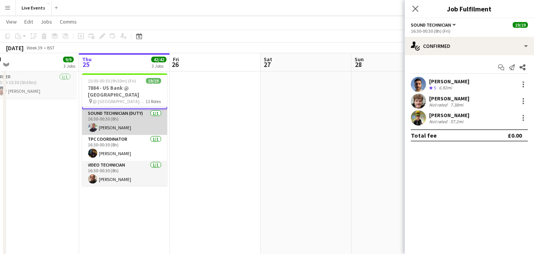
click at [108, 125] on app-card-role "Sound Technician (Duty) 1/1 16:30-00:30 (8h) Joseph Sunley-Smith" at bounding box center [124, 122] width 85 height 26
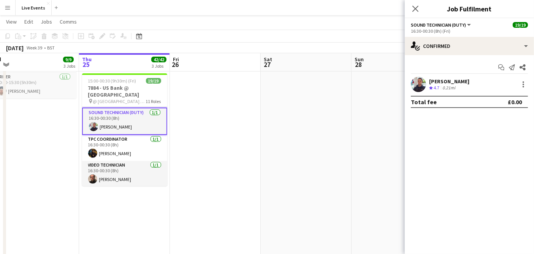
scroll to position [294, 0]
click at [425, 86] on app-user-avatar at bounding box center [418, 84] width 15 height 15
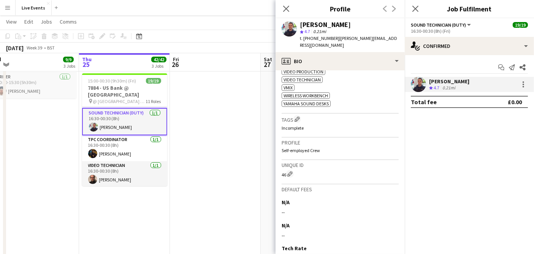
scroll to position [554, 0]
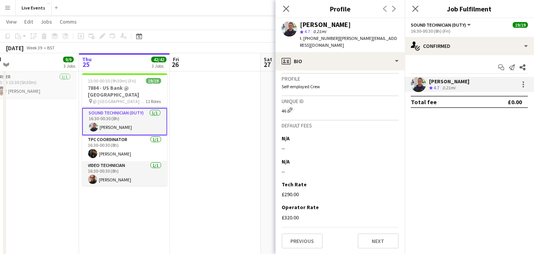
click at [380, 249] on app-crew-profile-bio "chevron-left chevron-right Open photos pop-in Gender Male Birthday 24-11-1994 (…" at bounding box center [340, 162] width 129 height 184
click at [378, 247] on button "Next" at bounding box center [378, 240] width 41 height 15
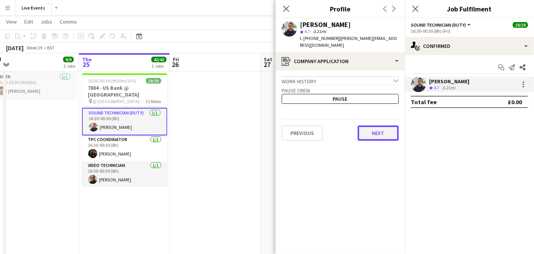
click at [363, 125] on button "Next" at bounding box center [378, 132] width 41 height 15
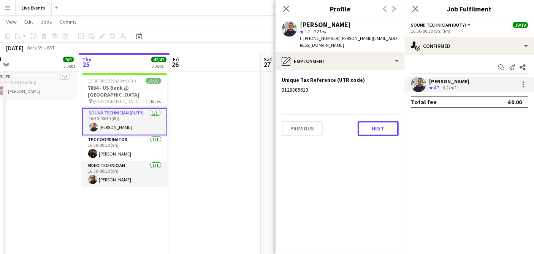
click at [363, 125] on button "Next" at bounding box center [378, 128] width 41 height 15
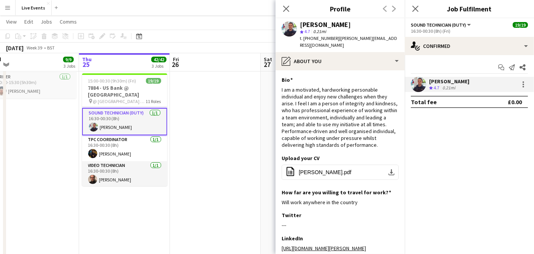
scroll to position [106, 0]
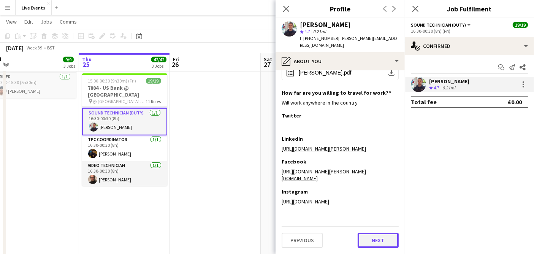
click at [372, 237] on button "Next" at bounding box center [378, 240] width 41 height 15
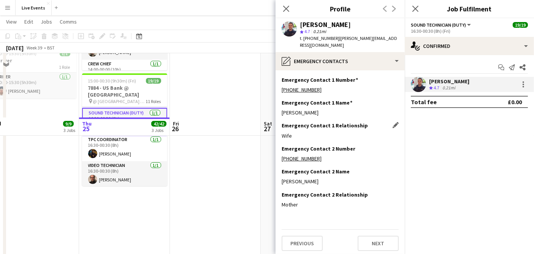
scroll to position [326, 0]
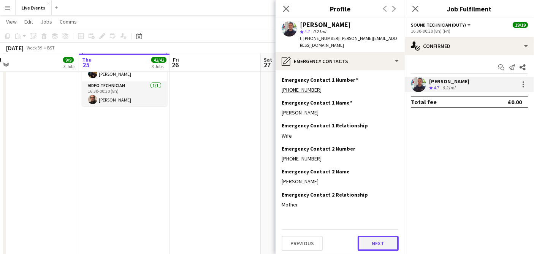
click at [375, 241] on button "Next" at bounding box center [378, 243] width 41 height 15
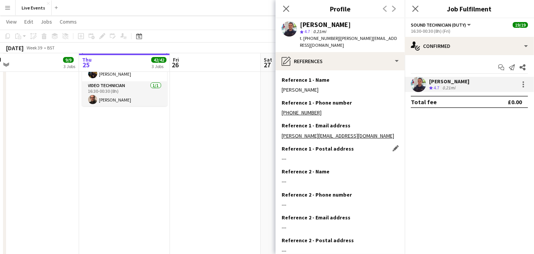
scroll to position [41, 0]
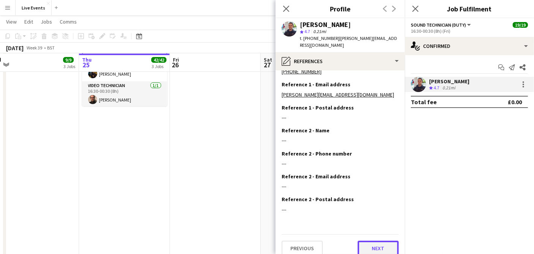
click at [368, 241] on button "Next" at bounding box center [378, 248] width 41 height 15
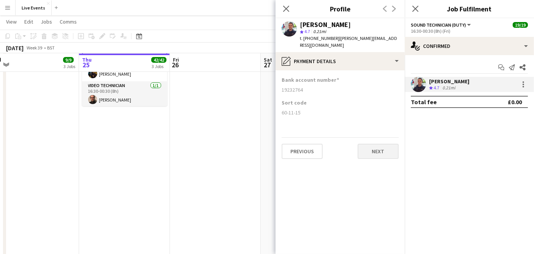
scroll to position [0, 0]
click at [382, 150] on button "Next" at bounding box center [378, 151] width 41 height 15
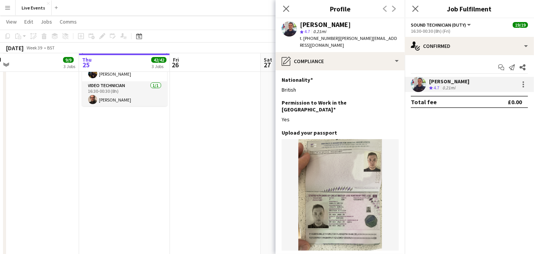
scroll to position [142, 0]
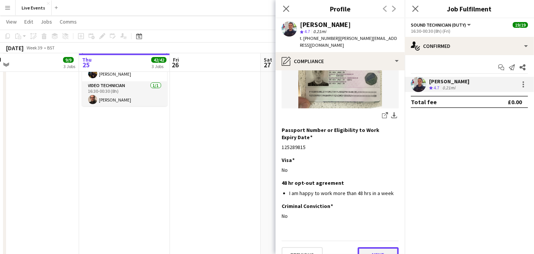
click at [368, 247] on button "Next" at bounding box center [378, 254] width 41 height 15
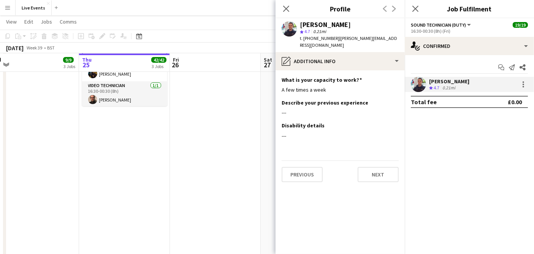
click at [377, 179] on app-section-data-types "What is your capacity to work? Edit this field A few times a week Describe your…" at bounding box center [340, 162] width 129 height 184
click at [377, 167] on button "Next" at bounding box center [378, 174] width 41 height 15
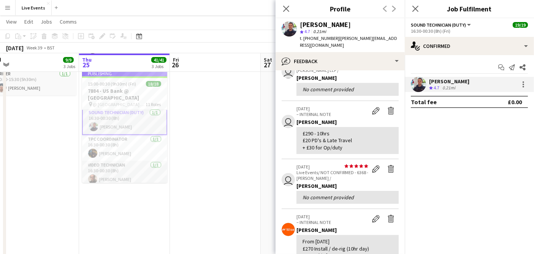
scroll to position [283, 0]
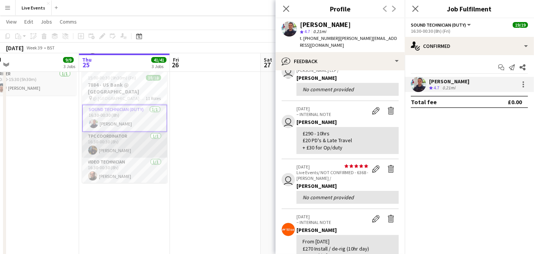
click at [106, 155] on app-card-role "TPC Coordinator 1/1 16:30-00:30 (8h) Akash Karegoudar" at bounding box center [124, 145] width 85 height 26
